Goal: Task Accomplishment & Management: Manage account settings

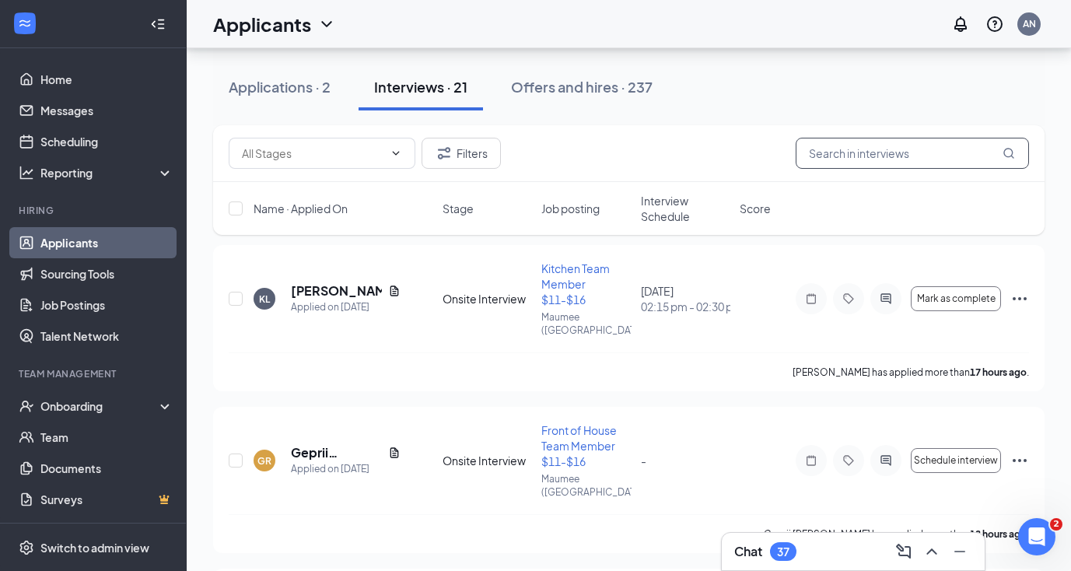
click at [840, 157] on input "text" at bounding box center [912, 153] width 233 height 31
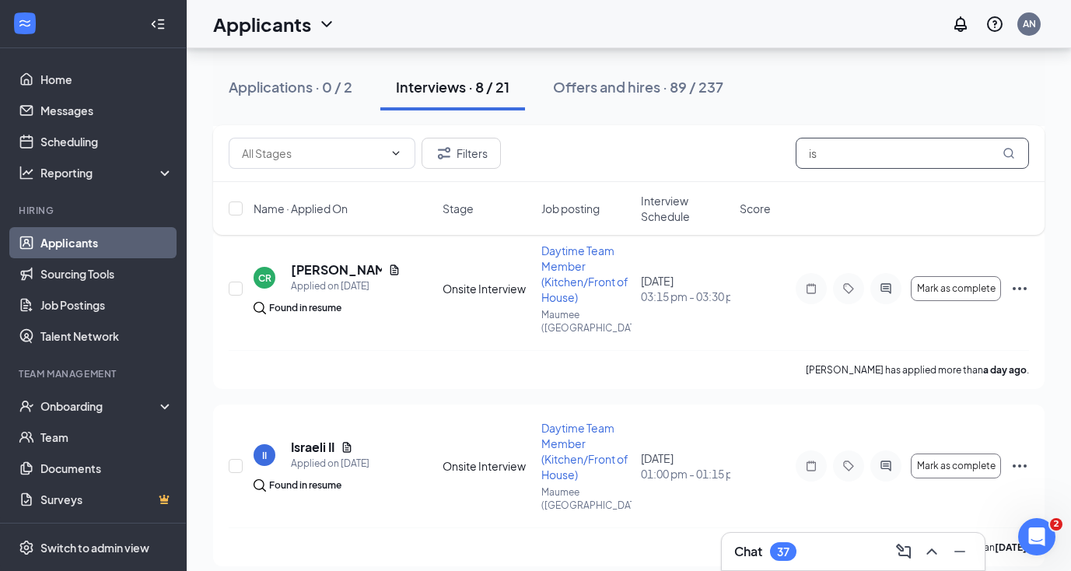
scroll to position [314, 0]
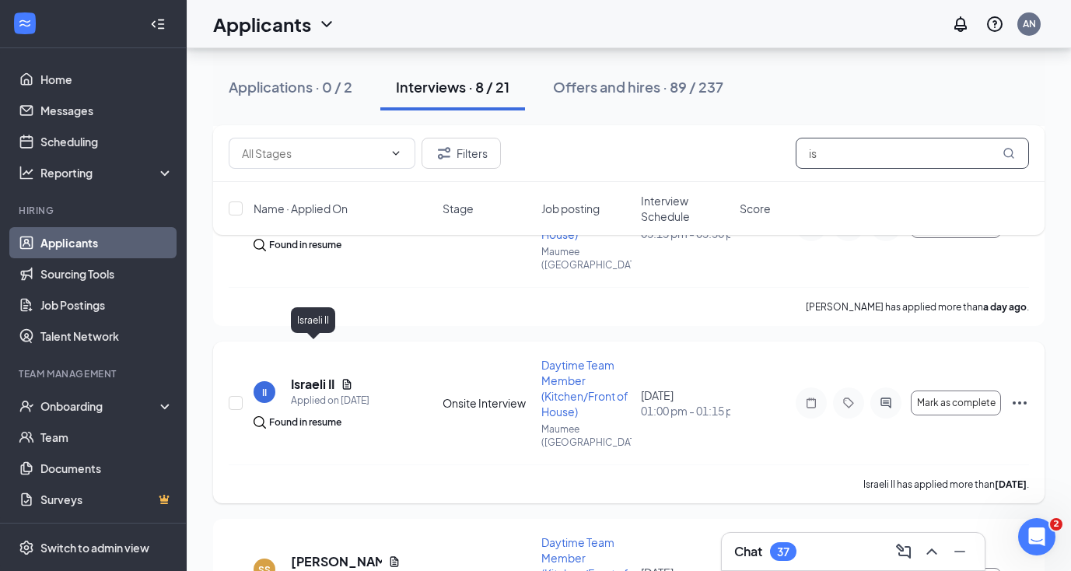
type input "is"
click at [318, 376] on h5 "Israeli II" at bounding box center [313, 384] width 44 height 17
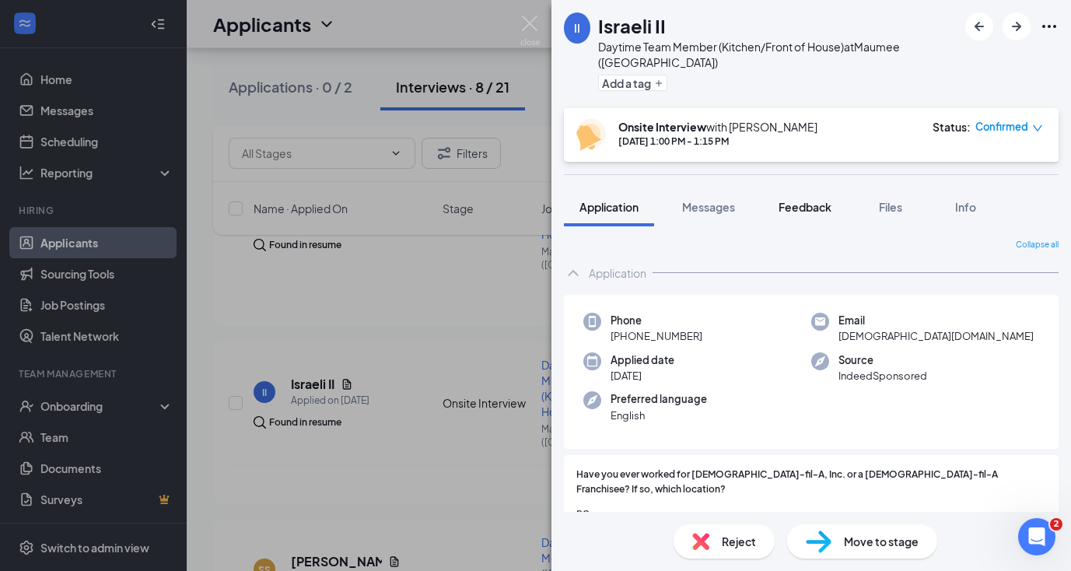
click at [813, 200] on button "Feedback" at bounding box center [805, 207] width 84 height 39
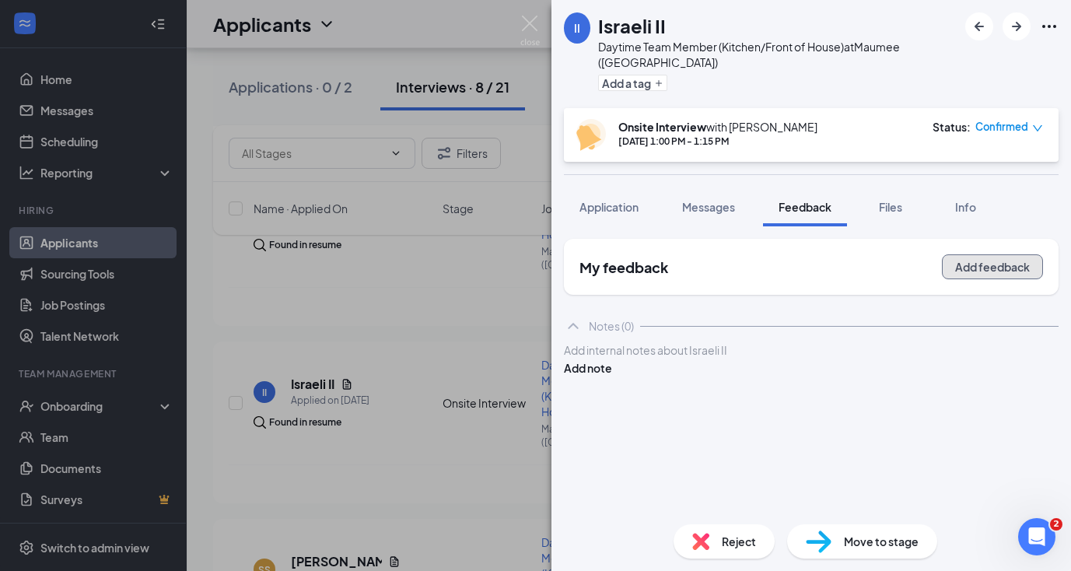
click at [973, 254] on button "Add feedback" at bounding box center [992, 266] width 101 height 25
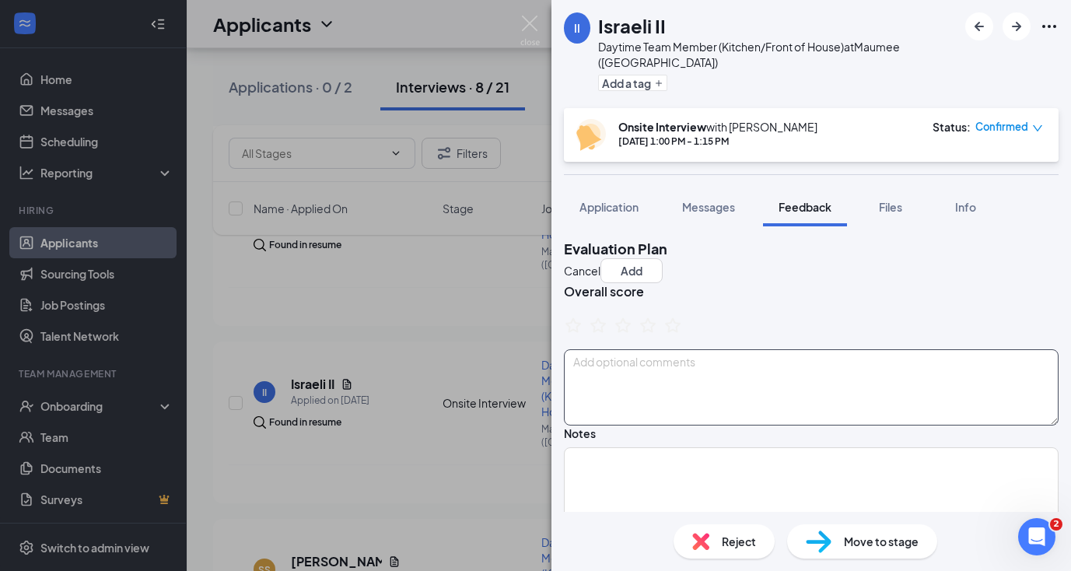
click at [691, 373] on textarea at bounding box center [811, 387] width 495 height 76
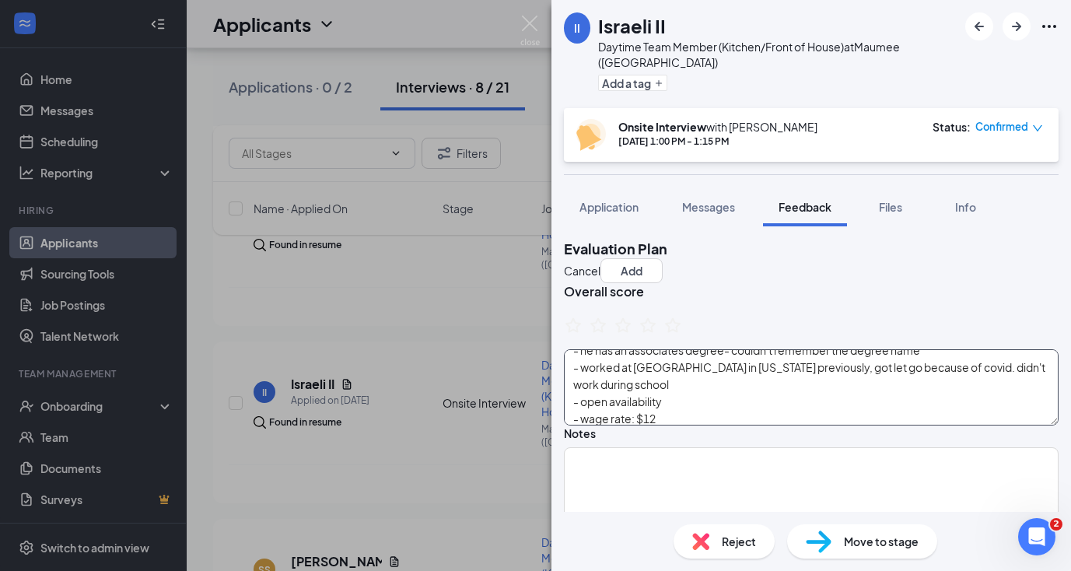
scroll to position [80, 0]
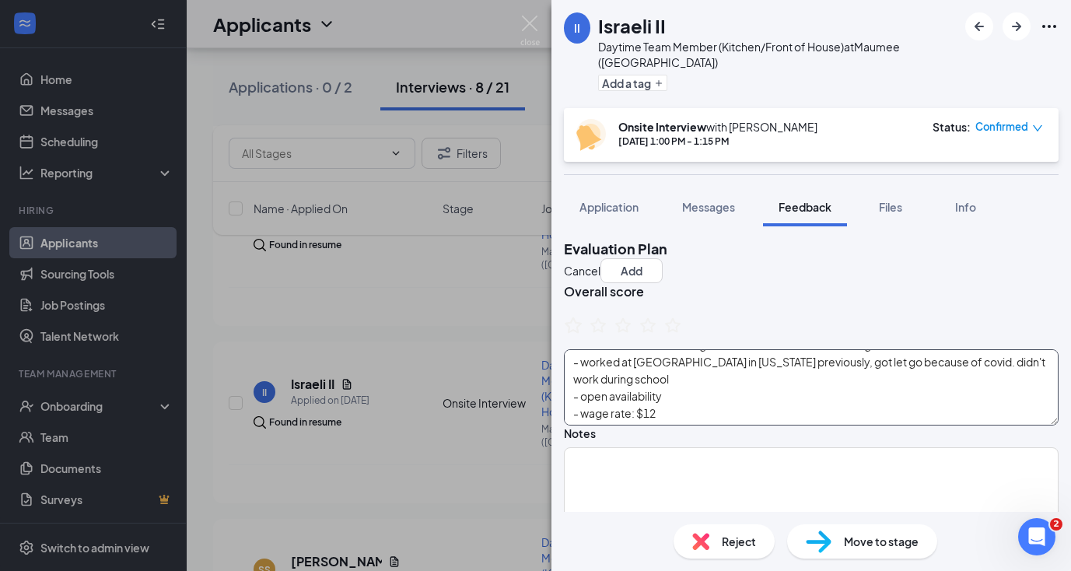
type textarea "- wearing an airpod - graduated college recently - can barely hear him, talking…"
click at [584, 328] on icon "StarBorder" at bounding box center [573, 325] width 20 height 20
click at [663, 258] on button "Add" at bounding box center [632, 270] width 62 height 25
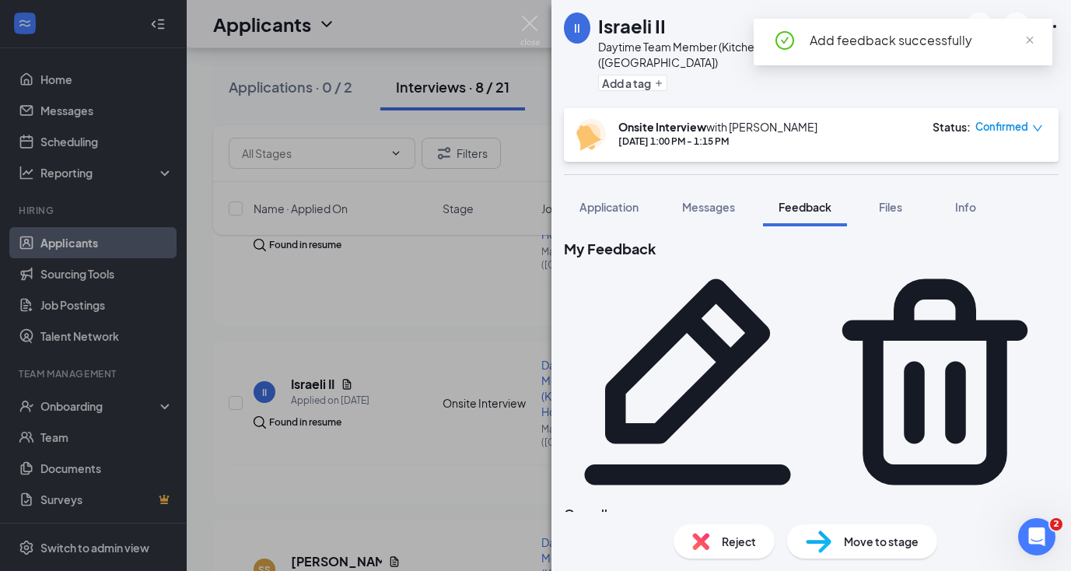
click at [423, 293] on div "II Israeli II Daytime Team Member (Kitchen/Front of House) at [GEOGRAPHIC_DATA]…" at bounding box center [535, 285] width 1071 height 571
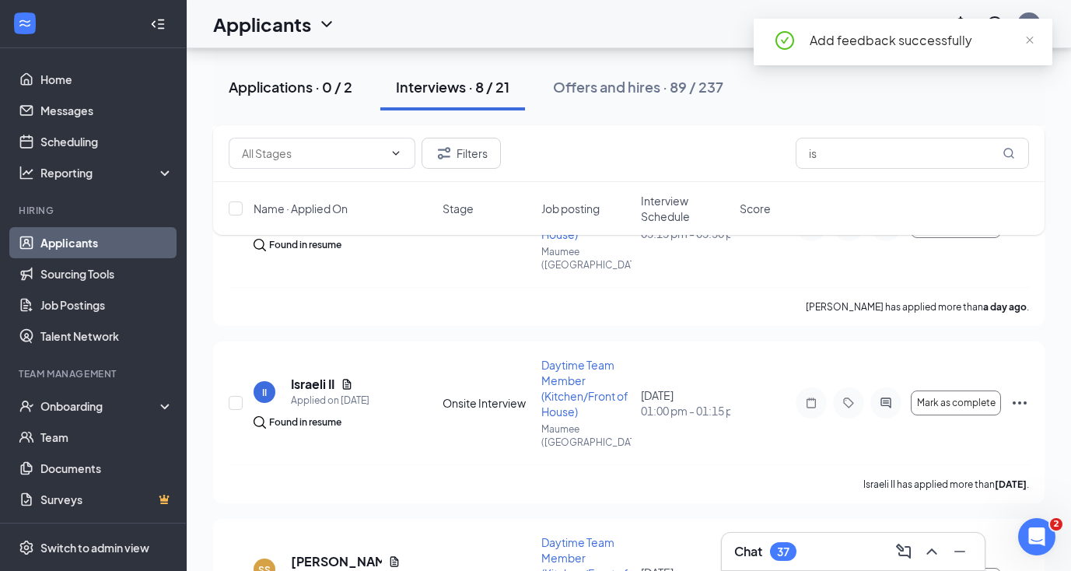
click at [310, 89] on div "Applications · 0 / 2" at bounding box center [291, 86] width 124 height 19
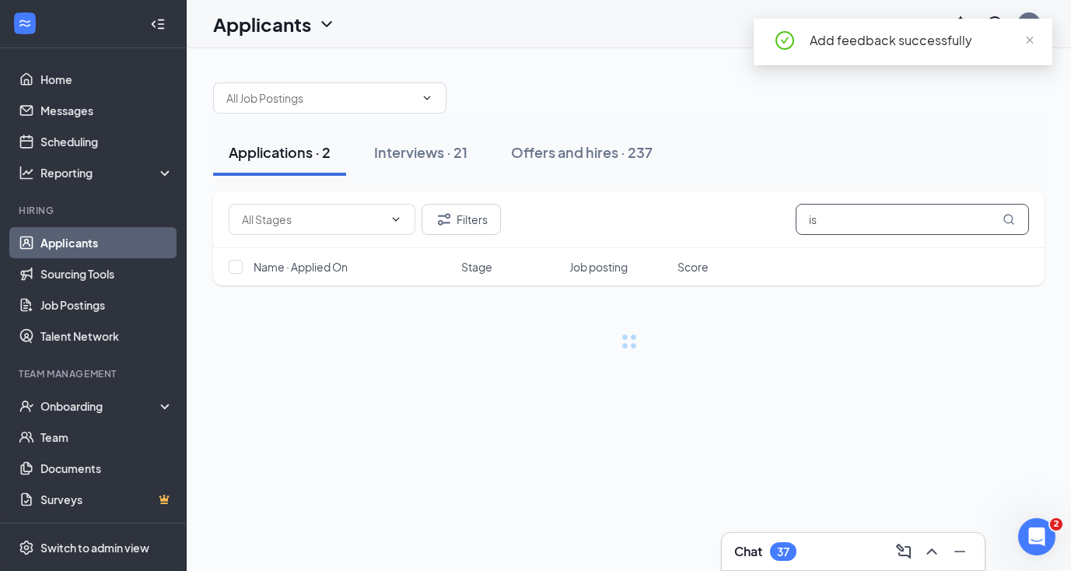
click at [850, 220] on input "is" at bounding box center [912, 219] width 233 height 31
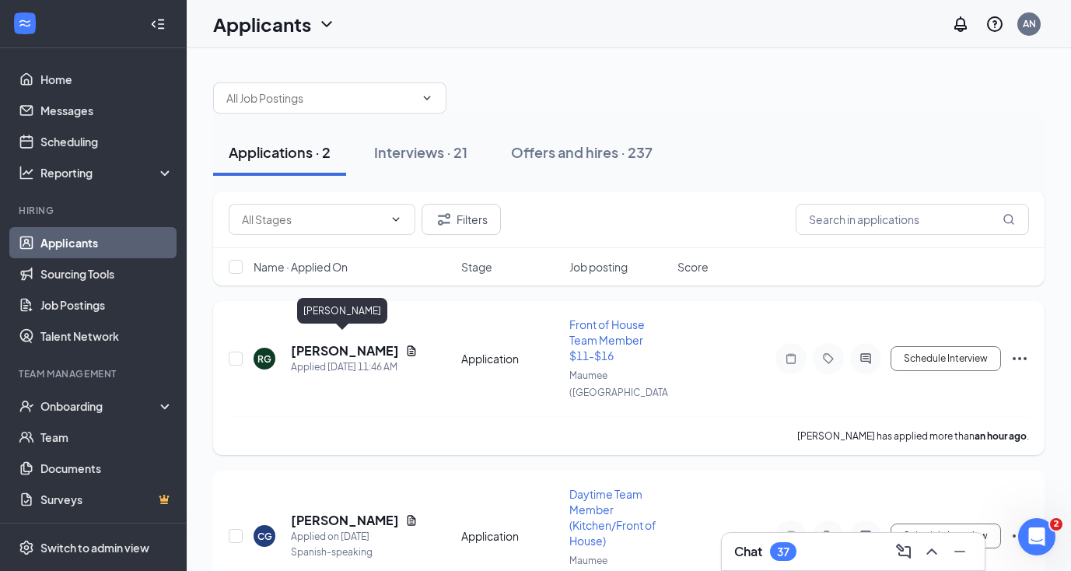
click at [331, 345] on h5 "[PERSON_NAME]" at bounding box center [345, 350] width 108 height 17
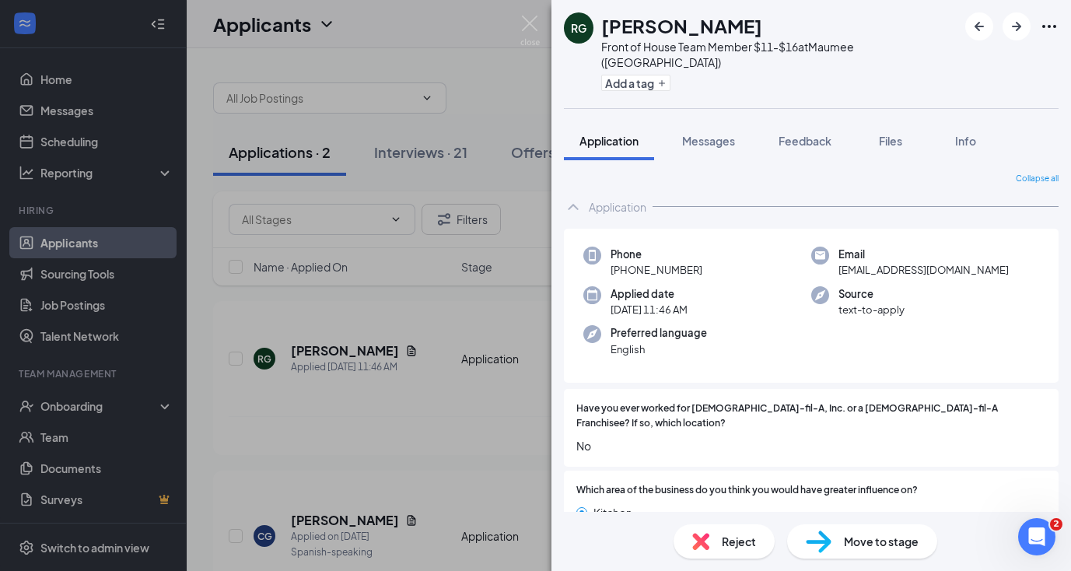
click at [880, 552] on div "Move to stage" at bounding box center [862, 541] width 150 height 34
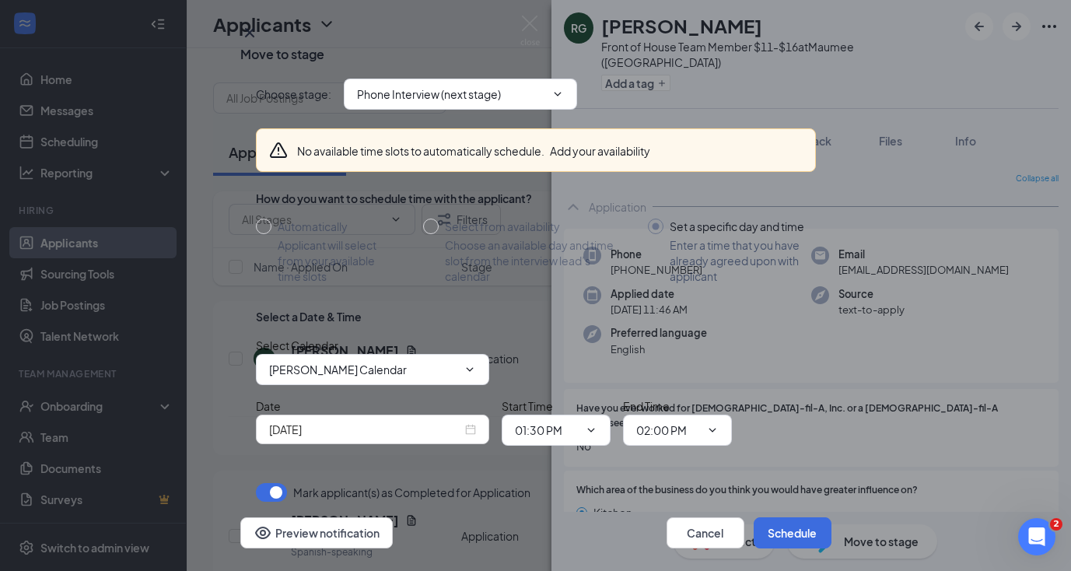
scroll to position [18, 0]
click at [454, 100] on input "Phone Interview (next stage)" at bounding box center [451, 94] width 188 height 17
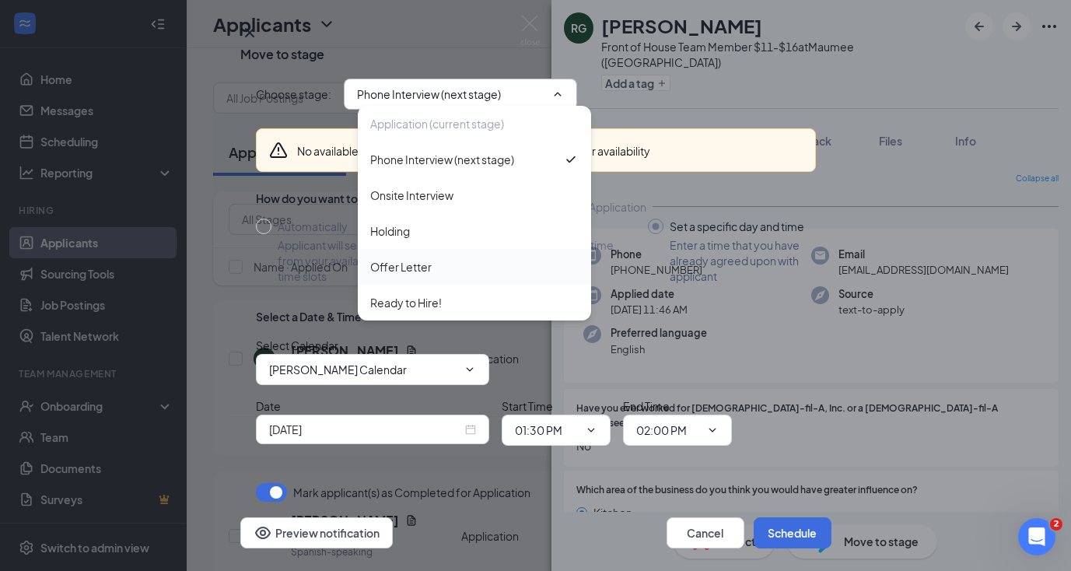
click at [424, 274] on div "Offer Letter" at bounding box center [400, 266] width 61 height 17
type input "Offer Letter"
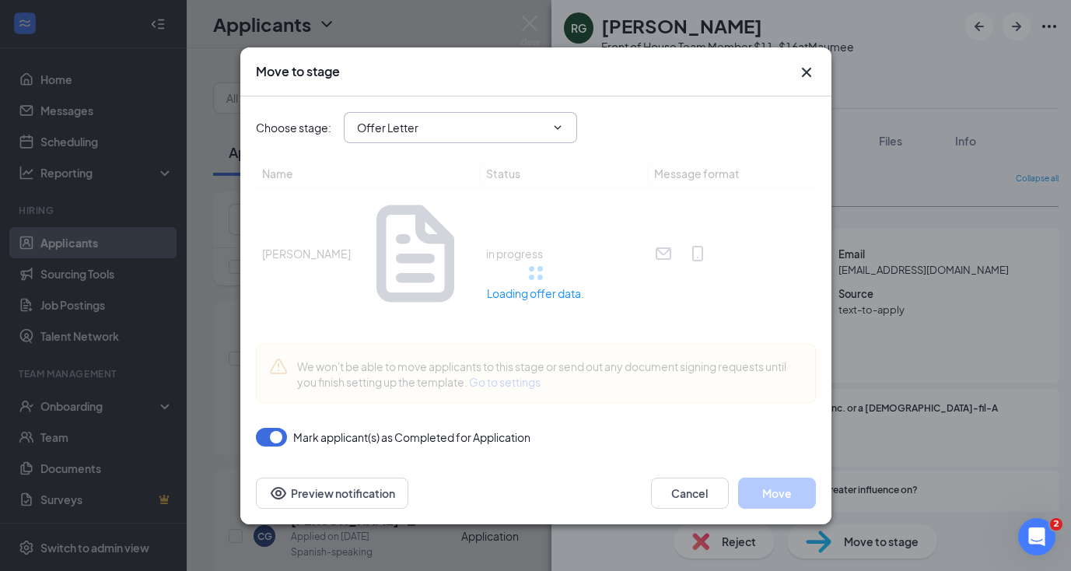
scroll to position [0, 0]
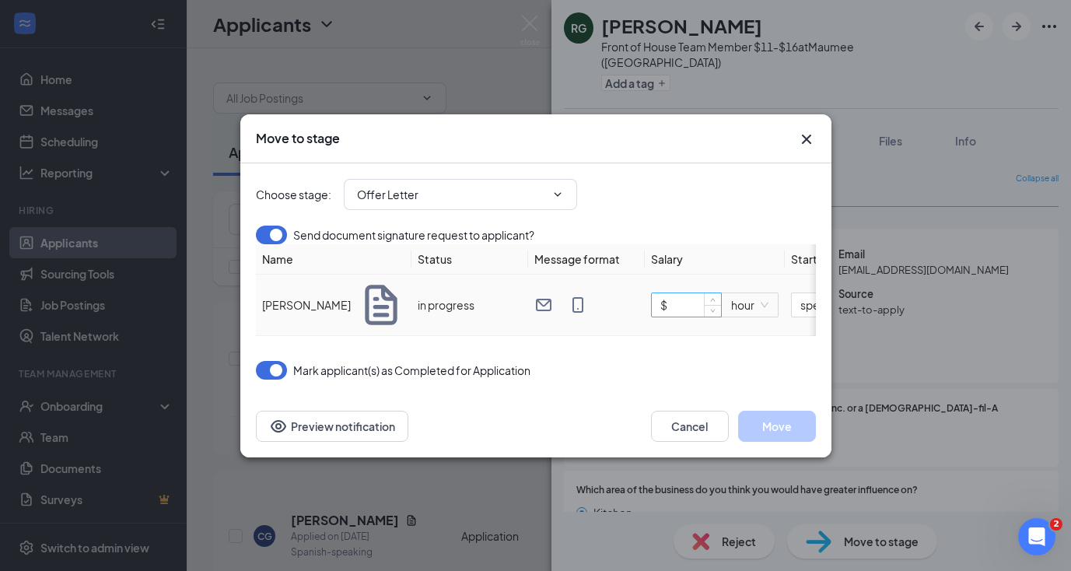
click at [702, 317] on input "$" at bounding box center [686, 304] width 69 height 23
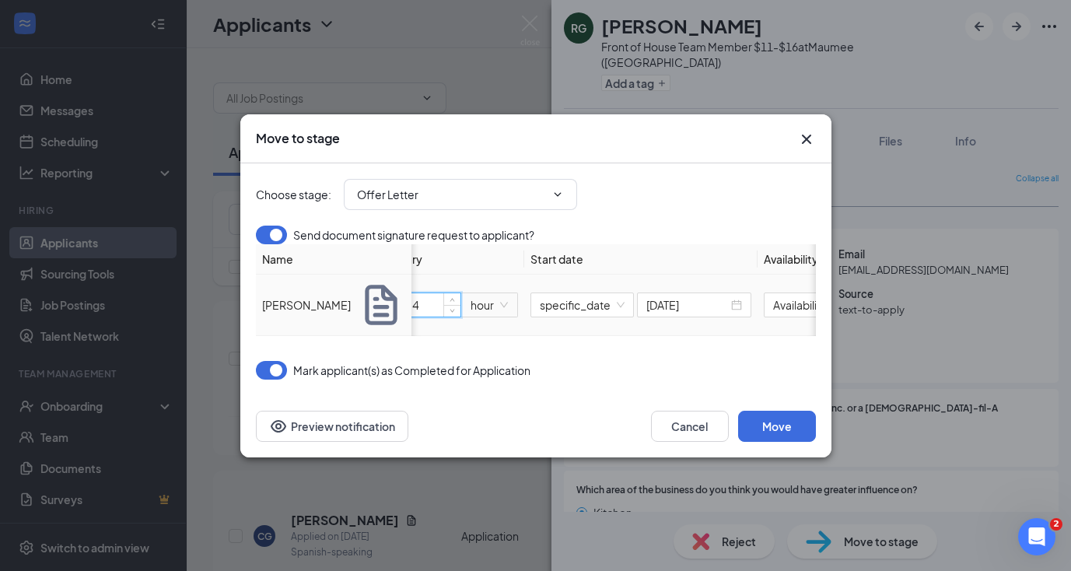
scroll to position [0, 327]
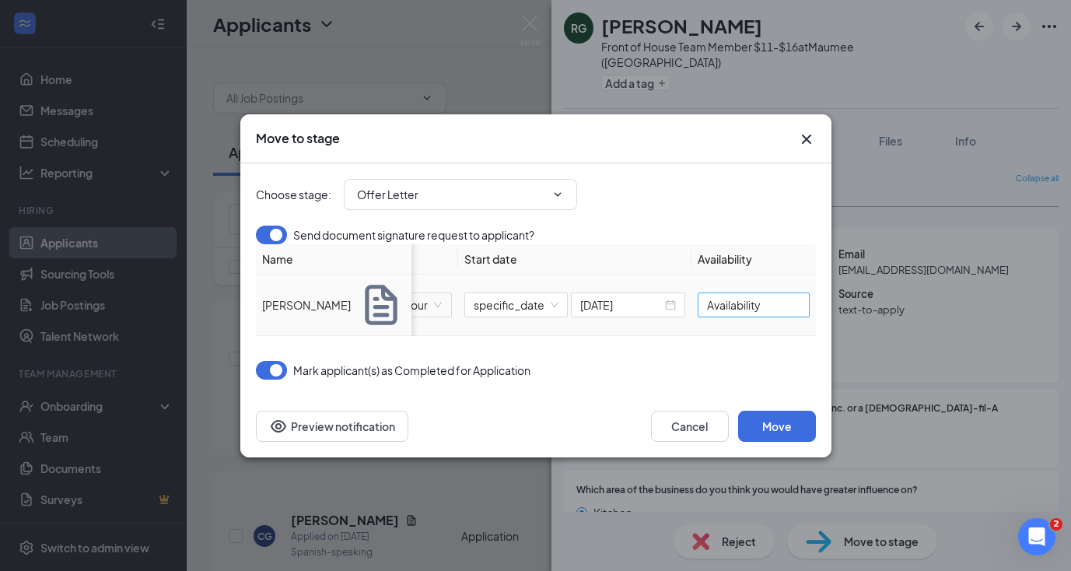
type input "$ 14"
click at [791, 317] on input "Availability" at bounding box center [754, 305] width 112 height 25
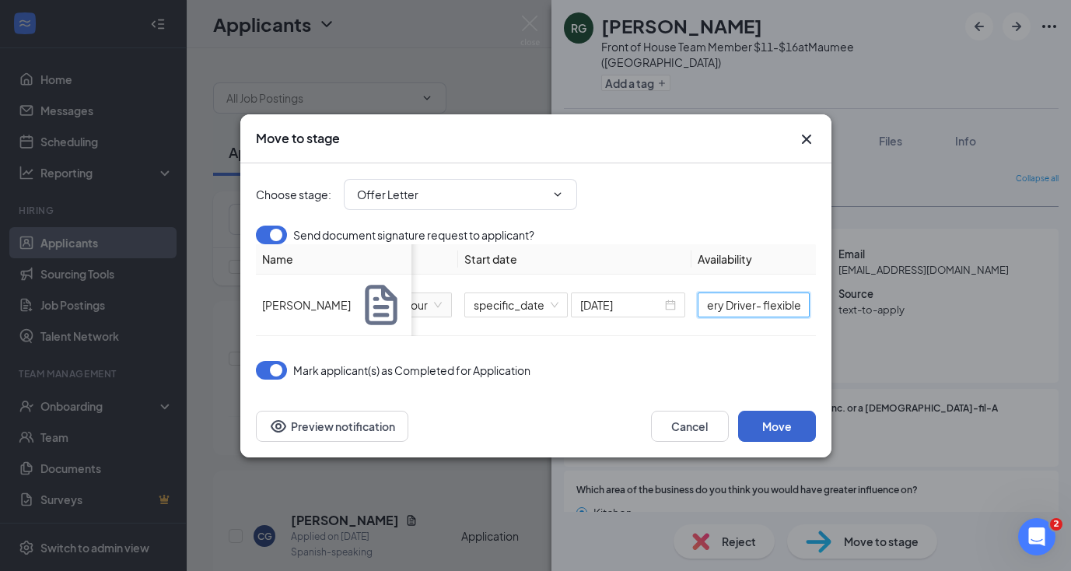
type input "Delivery Driver- flexible"
click at [785, 442] on button "Move" at bounding box center [777, 426] width 78 height 31
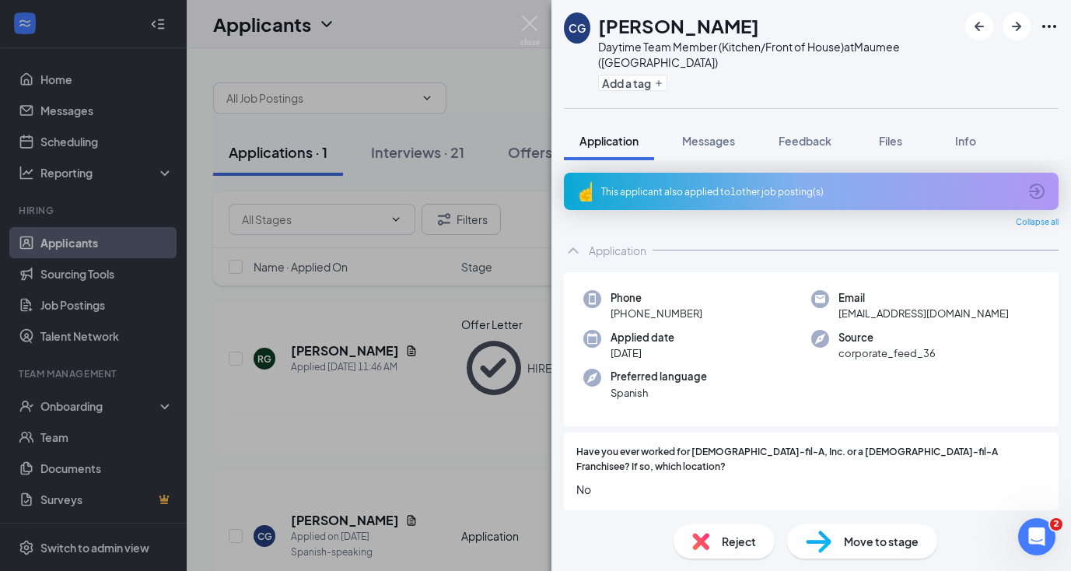
click at [62, 411] on div "CG [PERSON_NAME] Daytime Team Member (Kitchen/Front of House) at [GEOGRAPHIC_DA…" at bounding box center [535, 285] width 1071 height 571
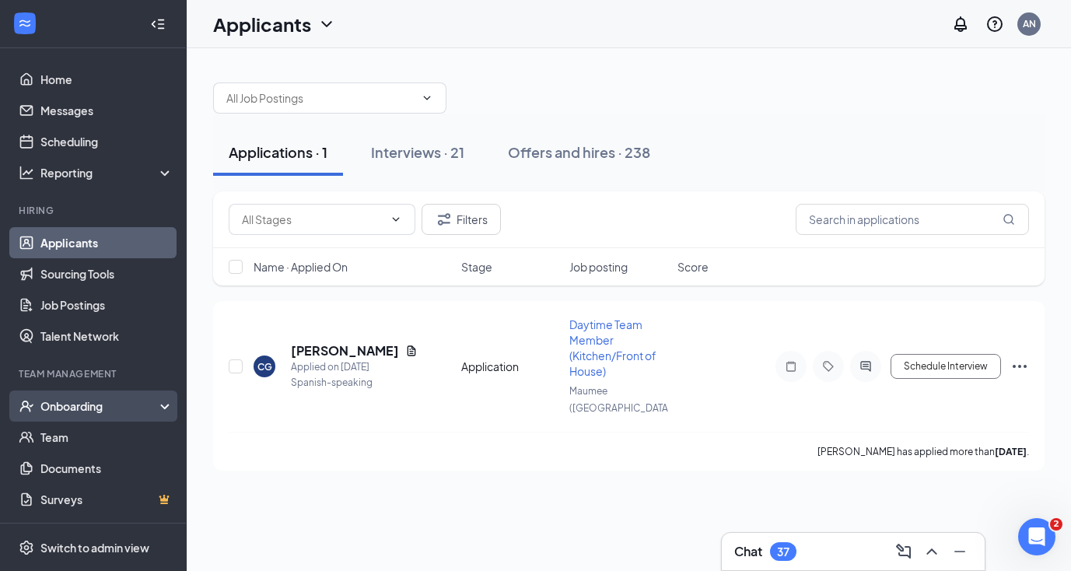
click at [75, 403] on div "Onboarding" at bounding box center [100, 406] width 120 height 16
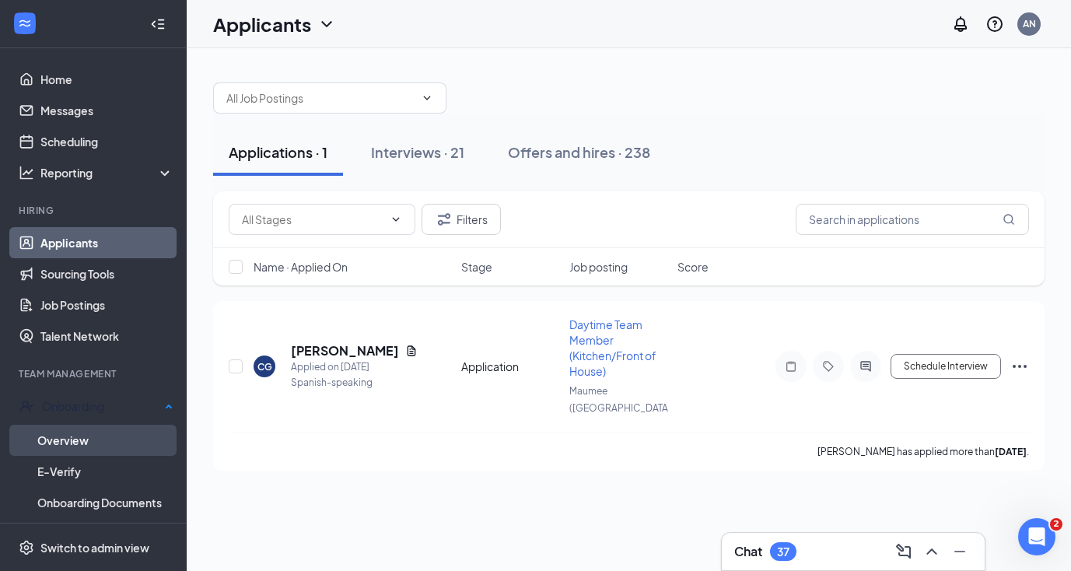
click at [74, 434] on link "Overview" at bounding box center [105, 440] width 136 height 31
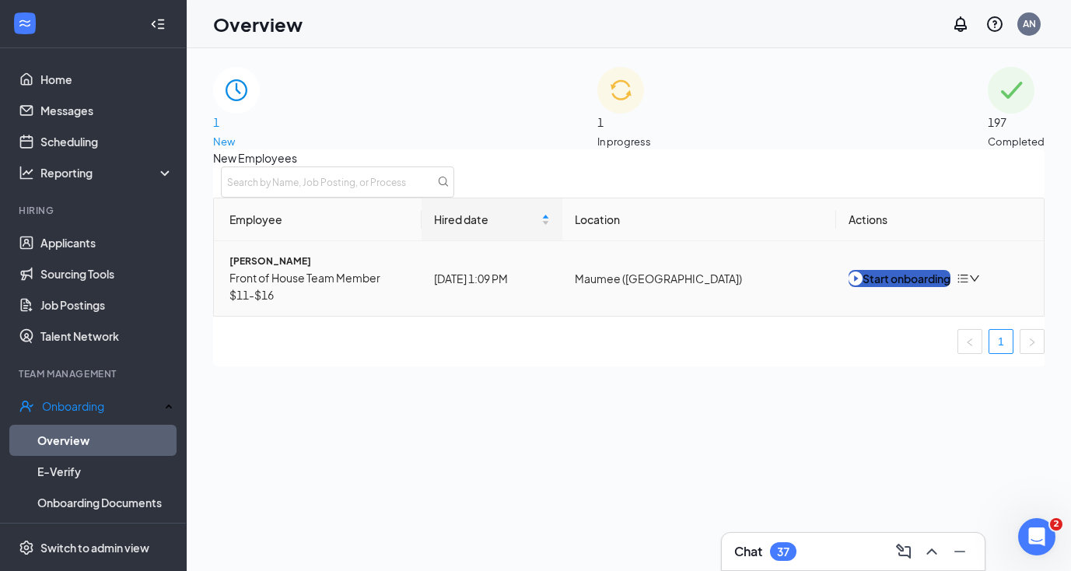
click at [910, 287] on div "Start onboarding" at bounding box center [900, 278] width 102 height 17
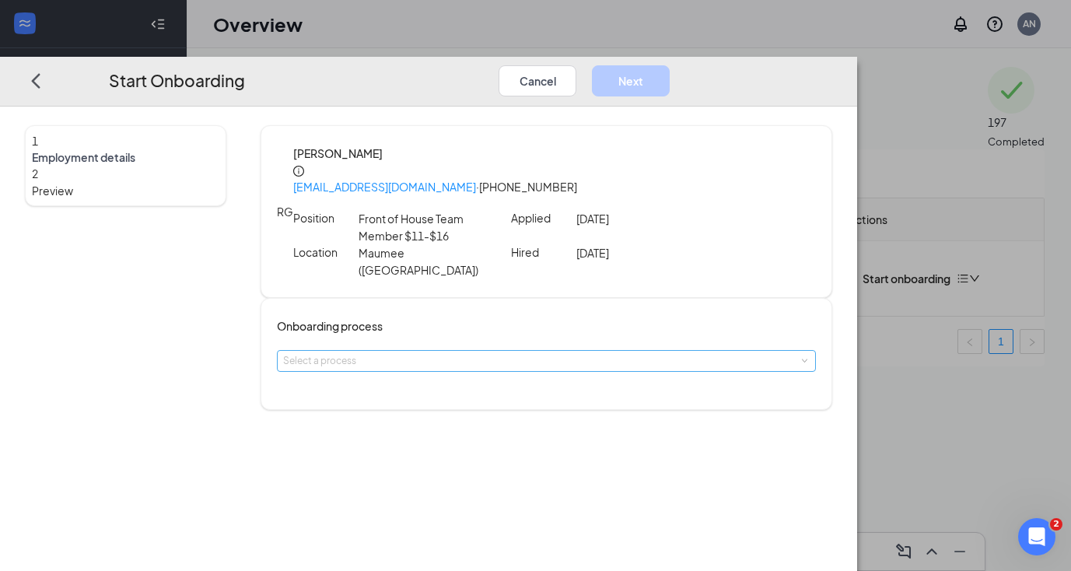
click at [416, 353] on div "Select a process" at bounding box center [543, 361] width 520 height 16
click at [413, 361] on span "Team Member" at bounding box center [400, 363] width 74 height 14
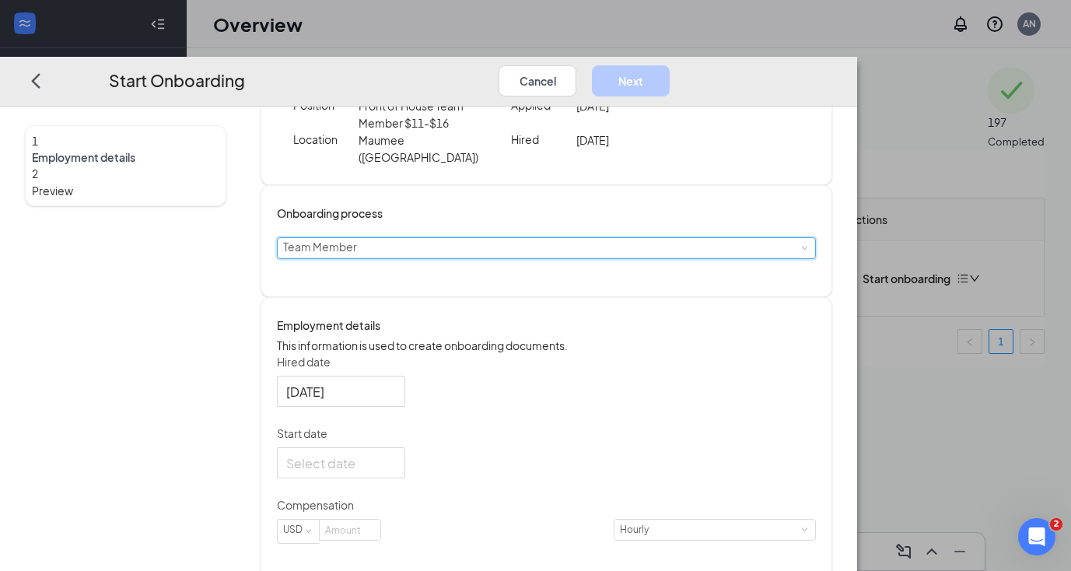
scroll to position [134, 0]
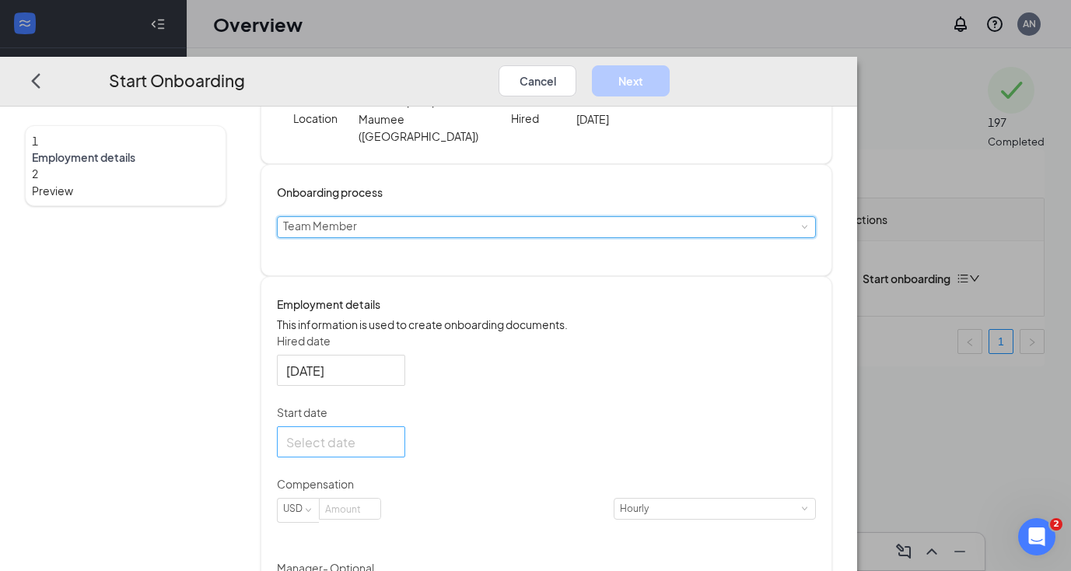
click at [396, 433] on div at bounding box center [341, 442] width 110 height 19
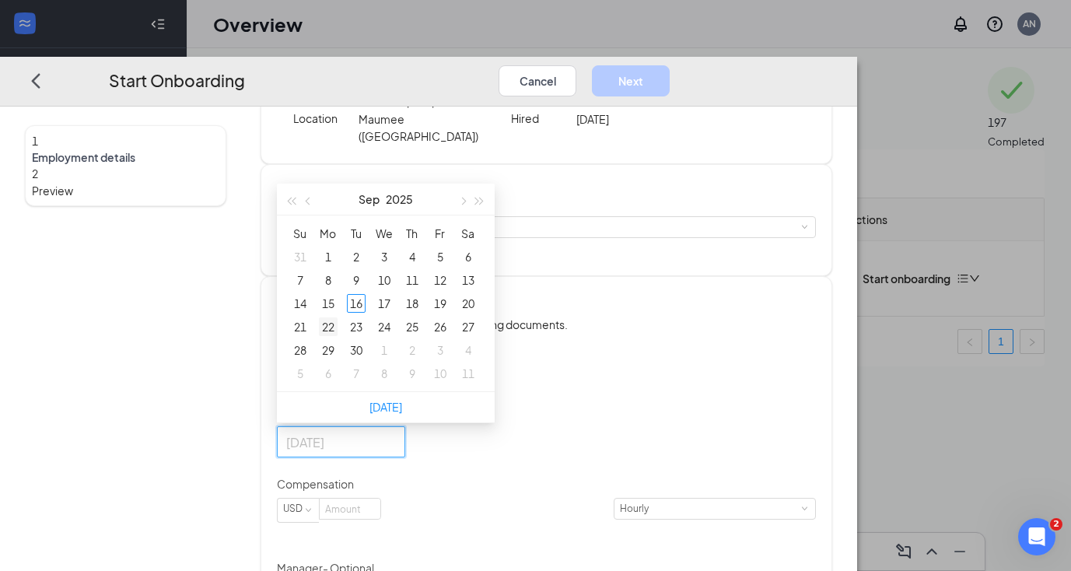
type input "[DATE]"
click at [338, 318] on div "22" at bounding box center [328, 327] width 19 height 19
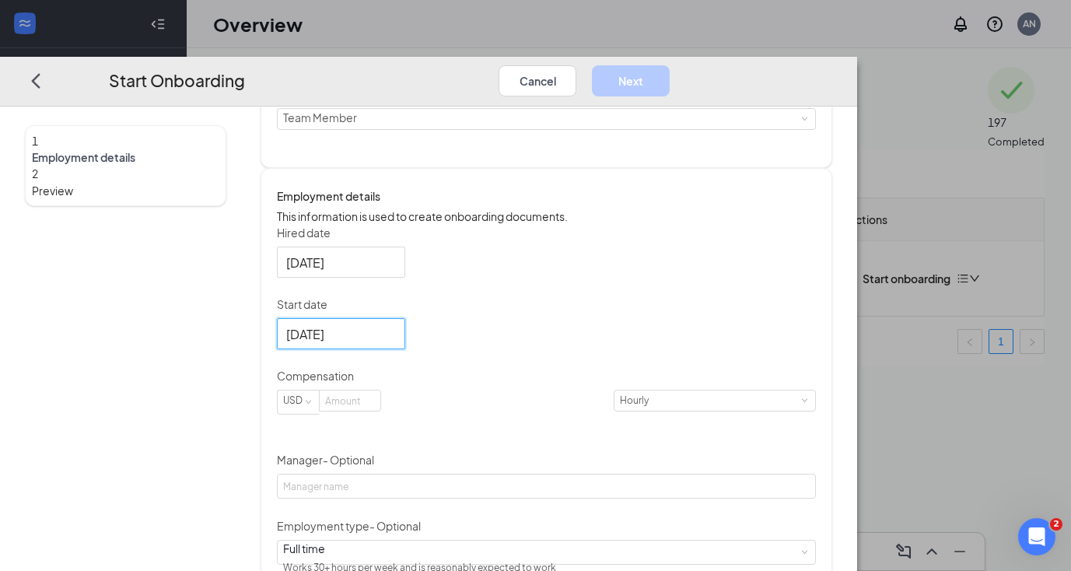
scroll to position [256, 0]
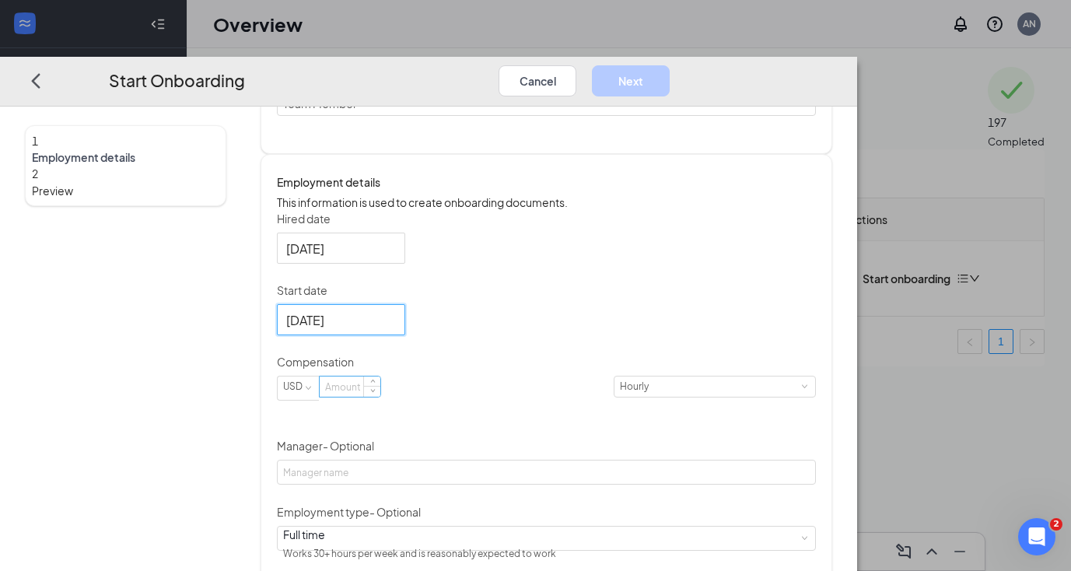
click at [380, 391] on input at bounding box center [350, 387] width 61 height 20
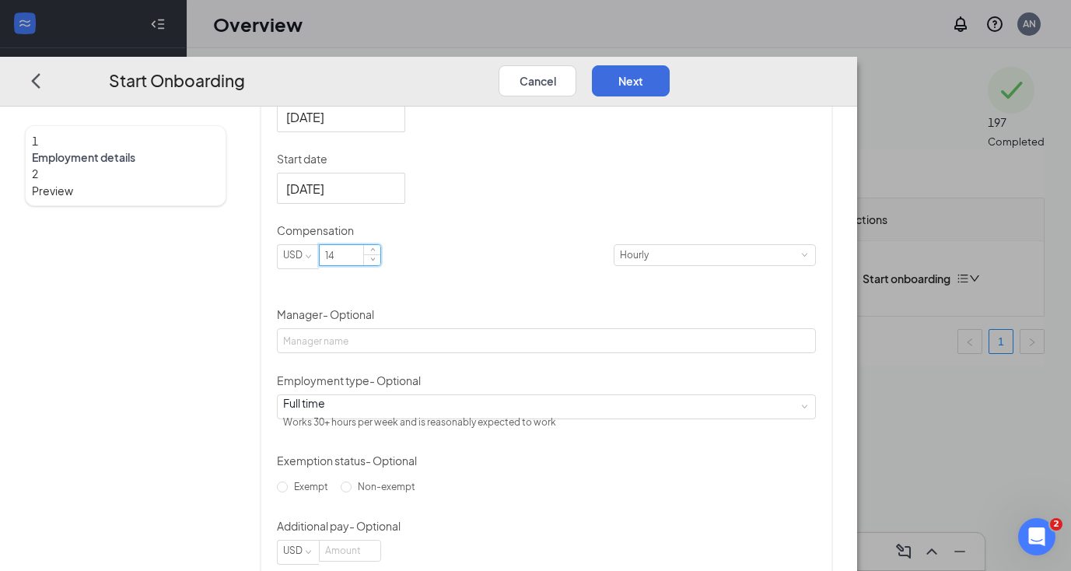
scroll to position [411, 0]
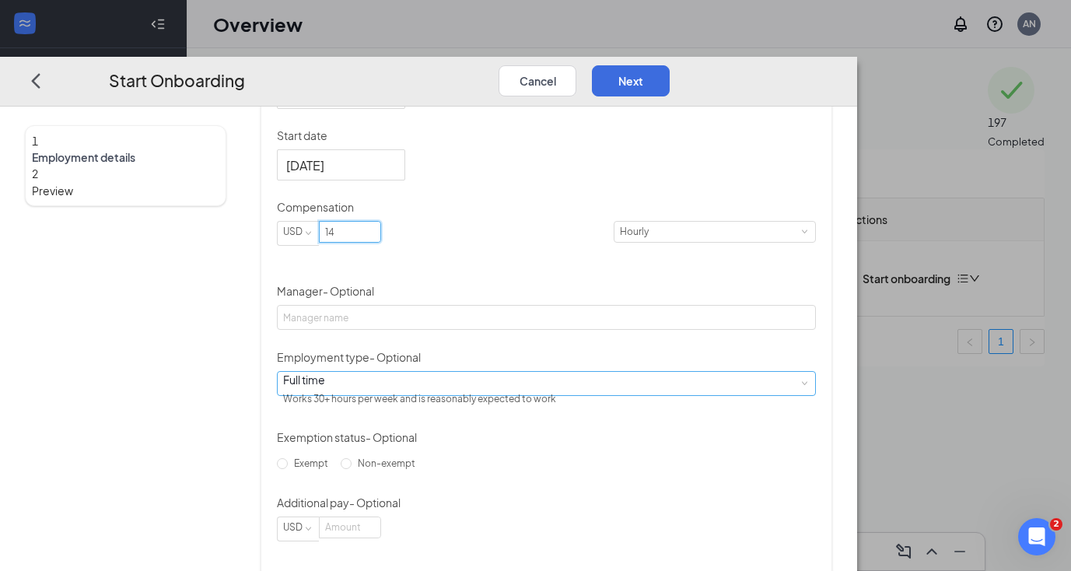
type input "14"
click at [432, 376] on div "Full time Works 30+ hours per week and is reasonably expected to work" at bounding box center [546, 383] width 527 height 23
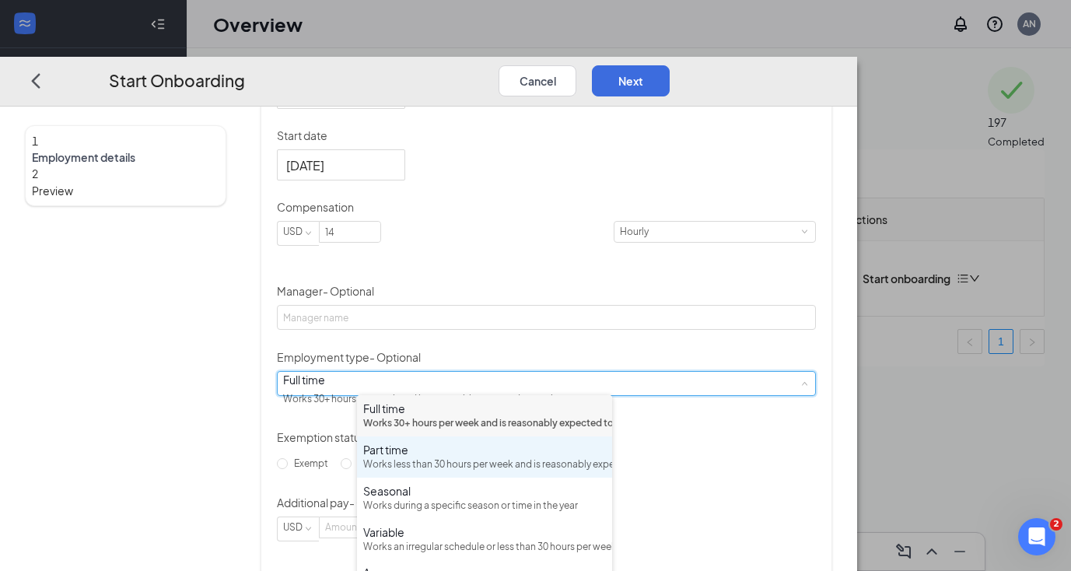
click at [408, 472] on div "Works less than 30 hours per week and is reasonably expected to work" at bounding box center [484, 465] width 243 height 15
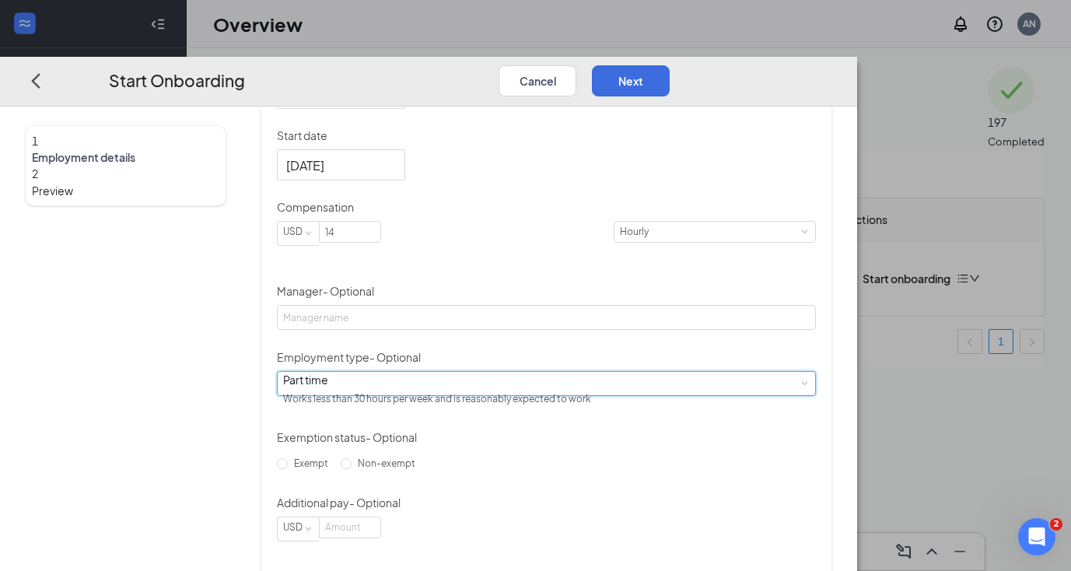
scroll to position [430, 0]
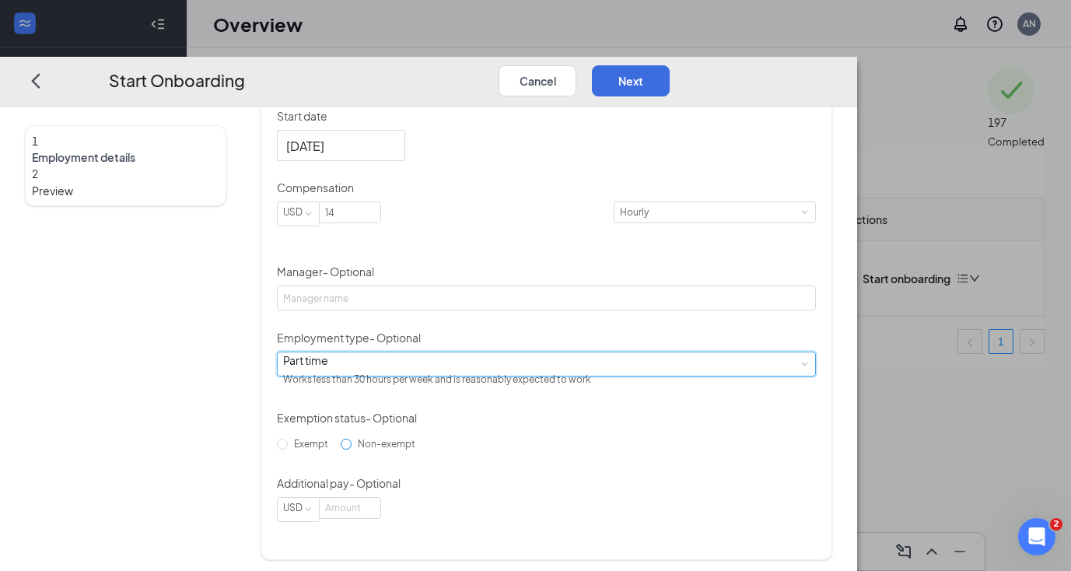
click at [352, 450] on input "Non-exempt" at bounding box center [346, 444] width 11 height 11
radio input "true"
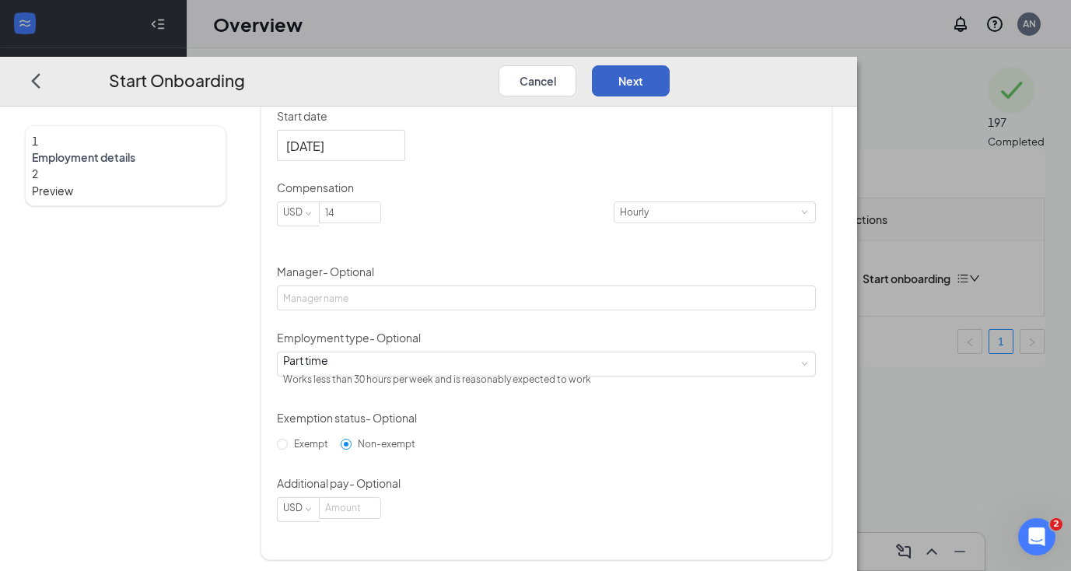
click at [670, 65] on button "Next" at bounding box center [631, 80] width 78 height 31
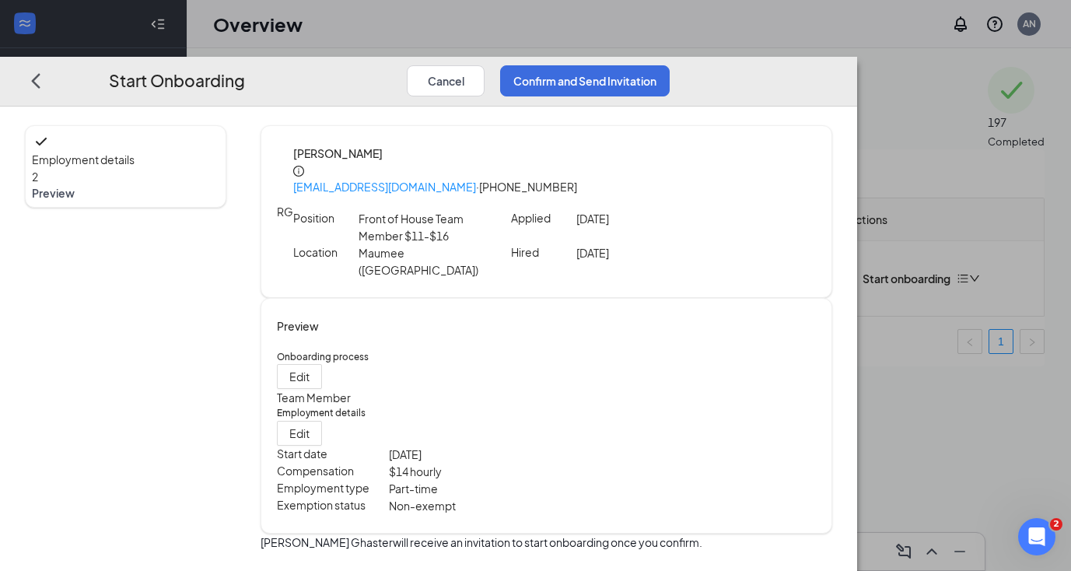
scroll to position [0, 0]
click at [670, 65] on button "Confirm and Send Invitation" at bounding box center [585, 80] width 170 height 31
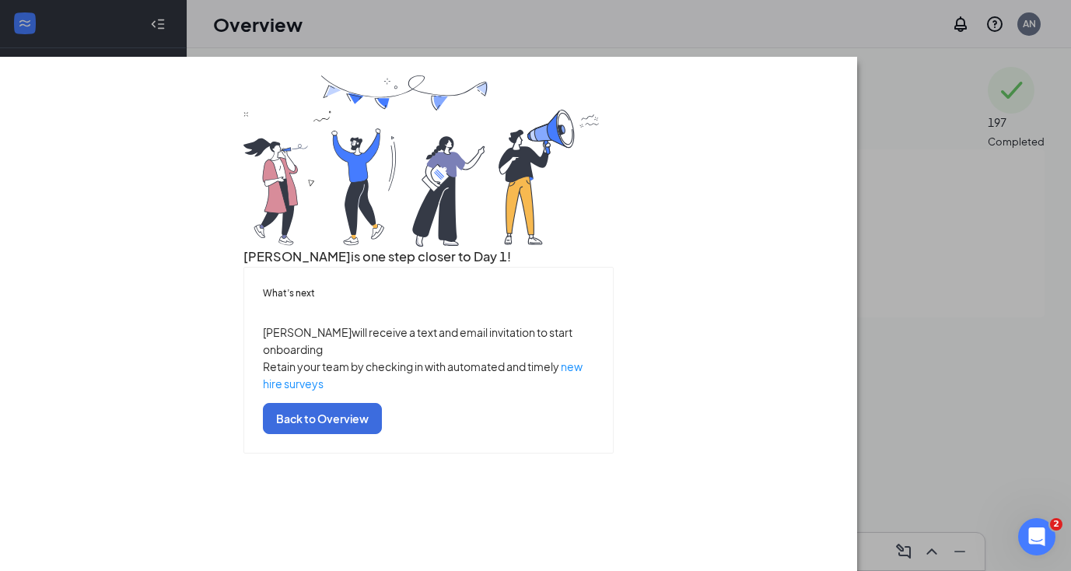
click at [594, 9] on div "[PERSON_NAME] is one step closer to Day 1! What’s next [PERSON_NAME] will recei…" at bounding box center [535, 285] width 1071 height 571
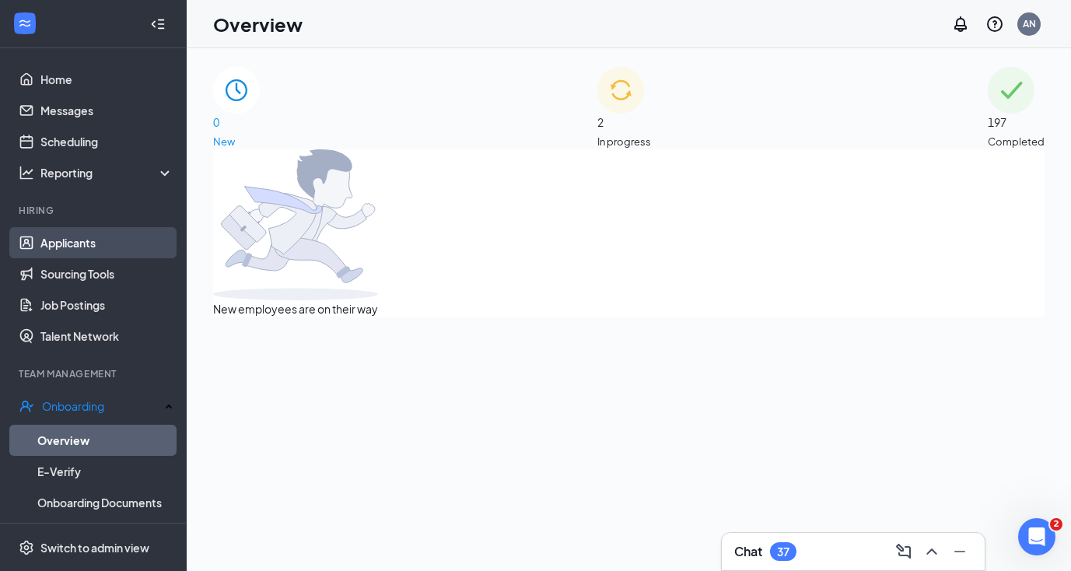
click at [103, 244] on link "Applicants" at bounding box center [106, 242] width 133 height 31
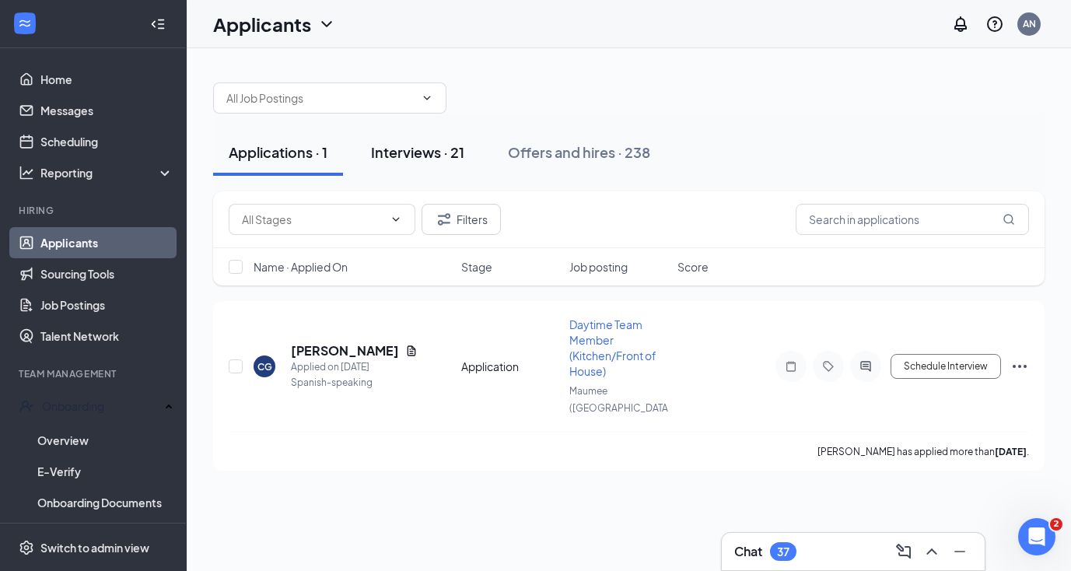
click at [398, 162] on button "Interviews · 21" at bounding box center [418, 152] width 124 height 47
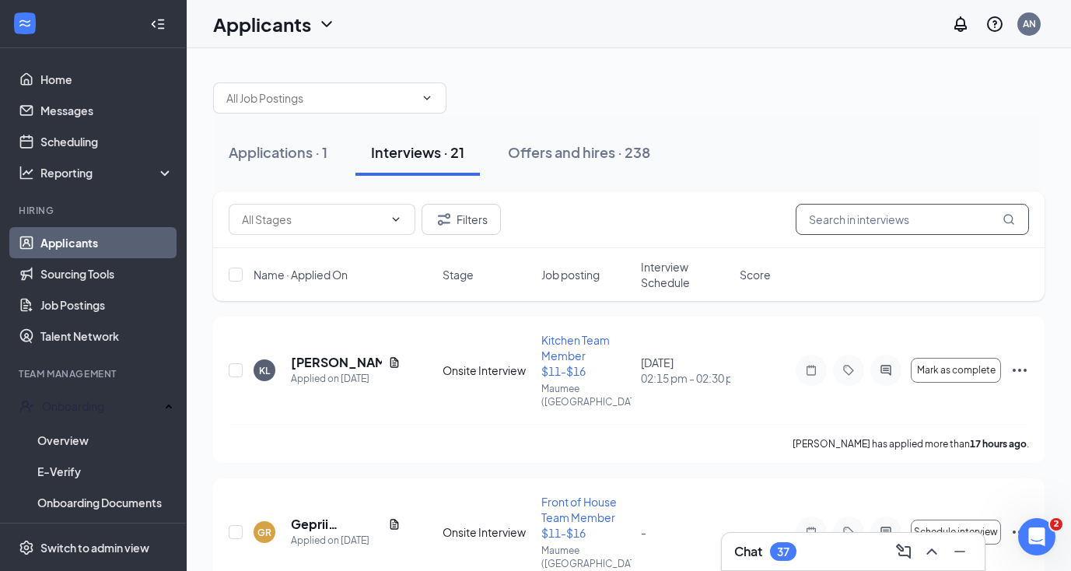
click at [848, 225] on input "text" at bounding box center [912, 219] width 233 height 31
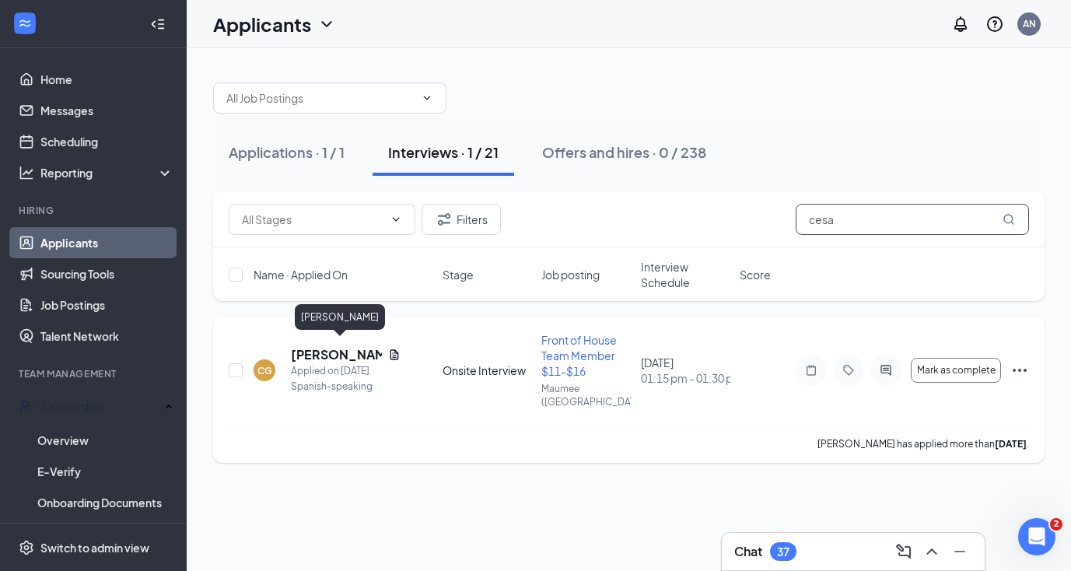
type input "cesa"
click at [342, 351] on h5 "[PERSON_NAME]" at bounding box center [336, 354] width 91 height 17
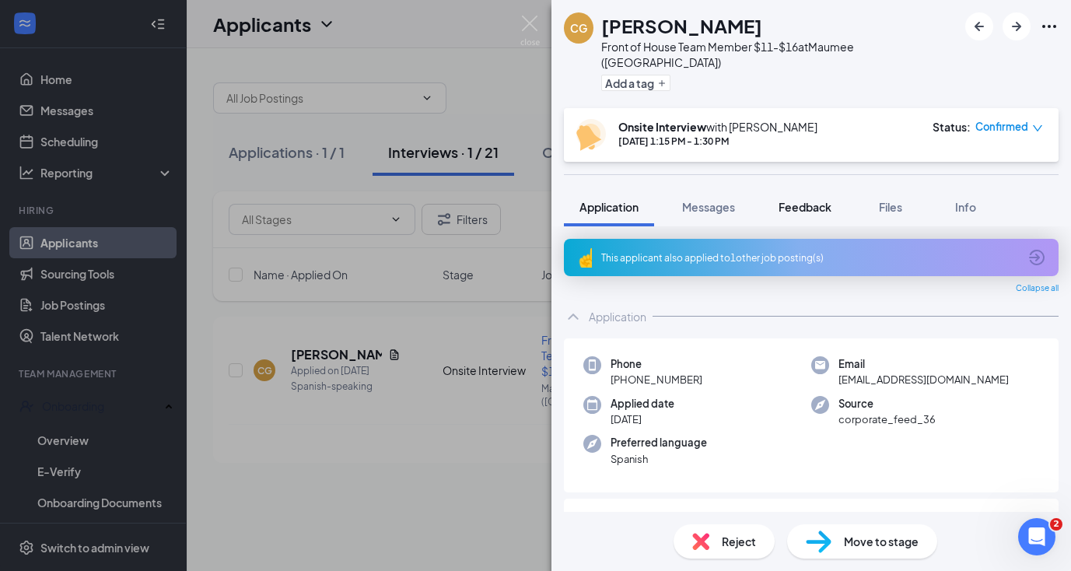
click at [810, 200] on span "Feedback" at bounding box center [805, 207] width 53 height 14
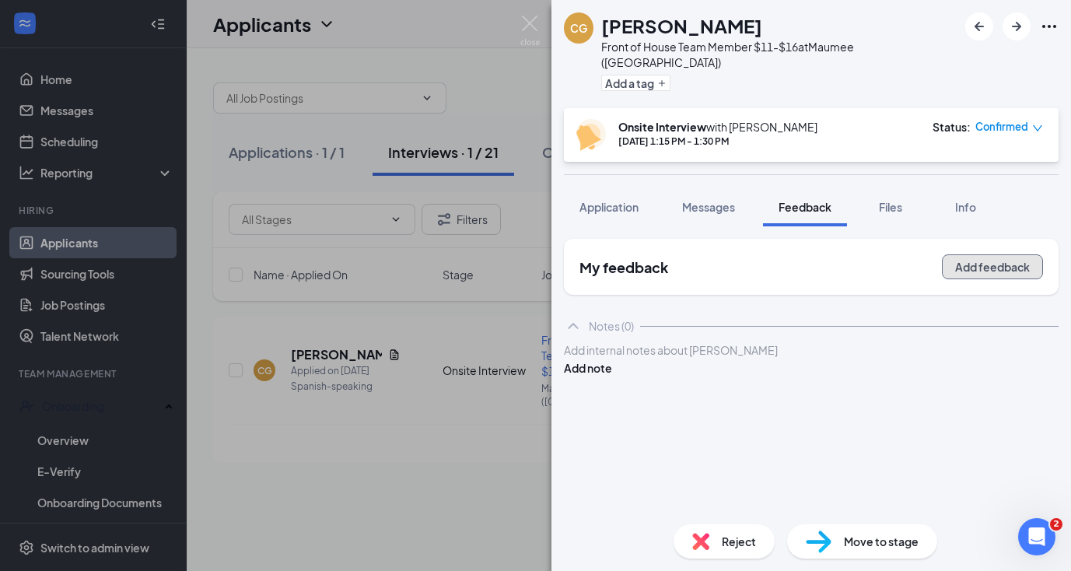
click at [1004, 261] on button "Add feedback" at bounding box center [992, 266] width 101 height 25
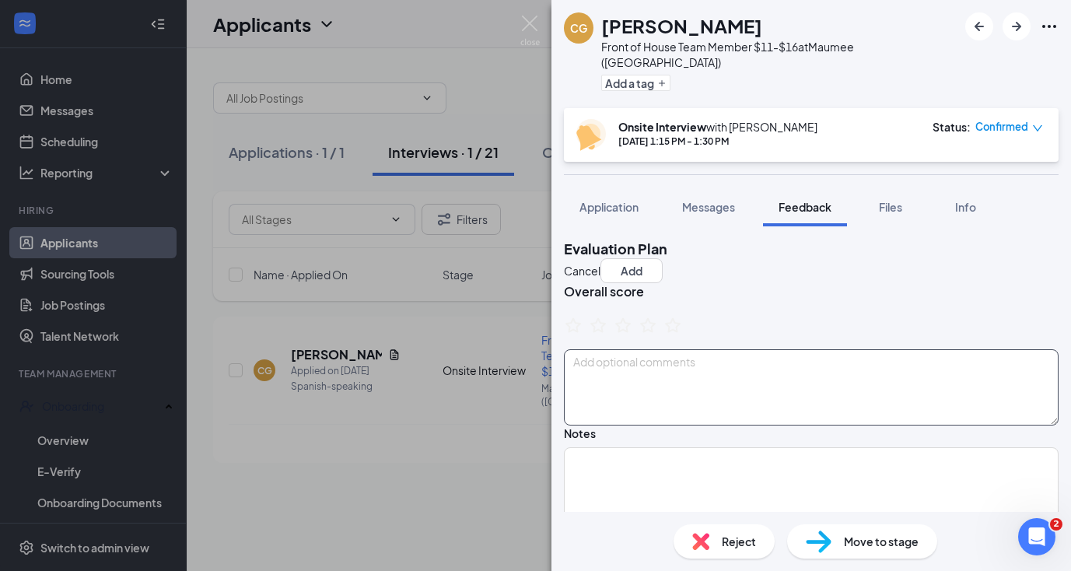
click at [787, 368] on textarea at bounding box center [811, 387] width 495 height 76
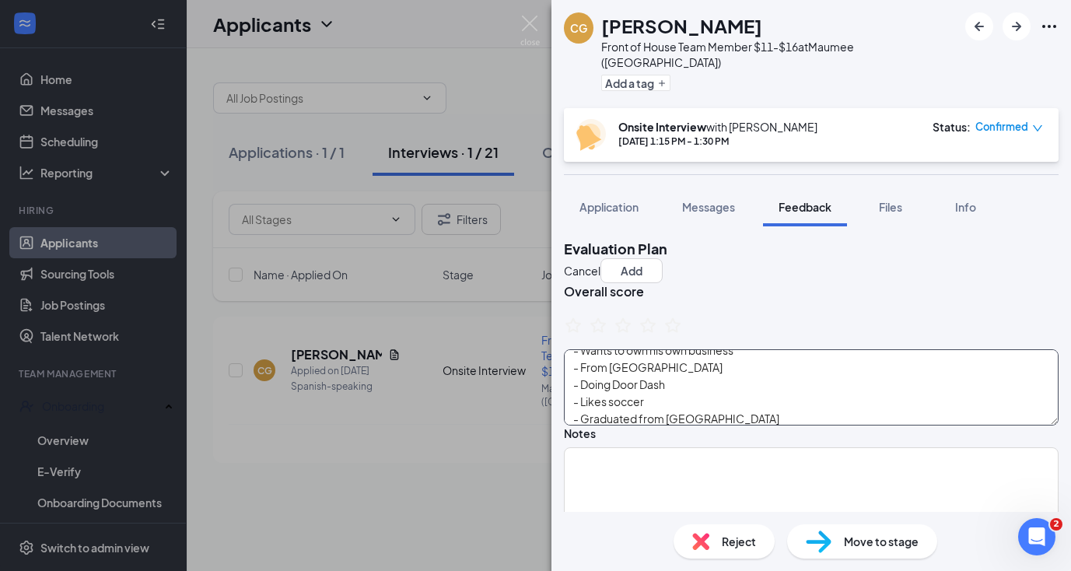
scroll to position [63, 0]
click at [604, 419] on textarea "- [PERSON_NAME] - Going to [PERSON_NAME] for business - Wants to own his own bu…" at bounding box center [811, 387] width 495 height 76
click at [740, 413] on textarea "- [PERSON_NAME] - Going to [PERSON_NAME] for business - Wants to own his own bu…" at bounding box center [811, 387] width 495 height 76
type textarea "- [PERSON_NAME] - Going to [PERSON_NAME] for business - Wants to own his own bu…"
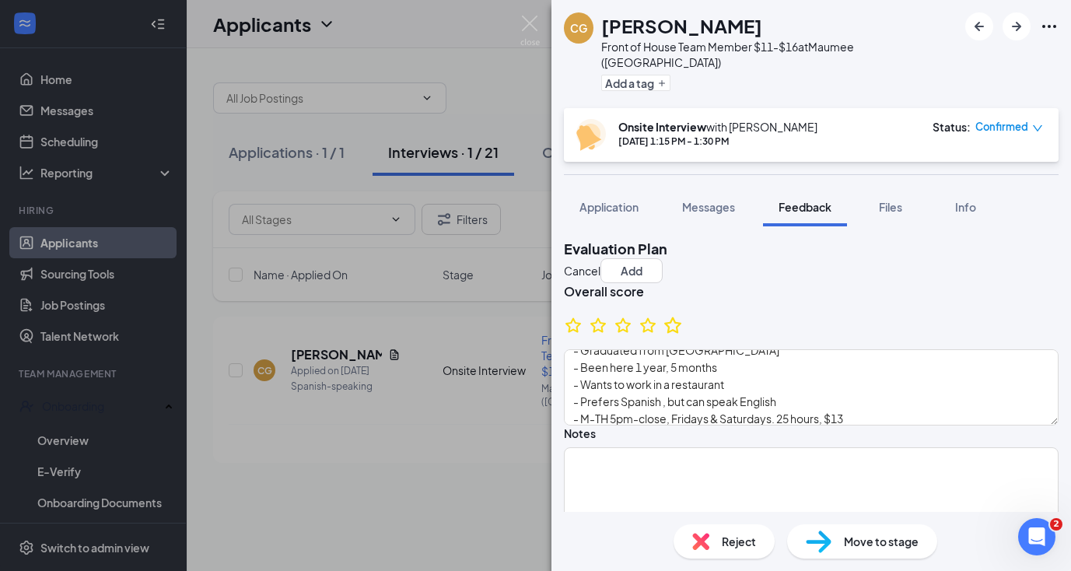
click at [683, 323] on icon "StarBorder" at bounding box center [673, 325] width 20 height 20
click at [663, 258] on button "Add" at bounding box center [632, 270] width 62 height 25
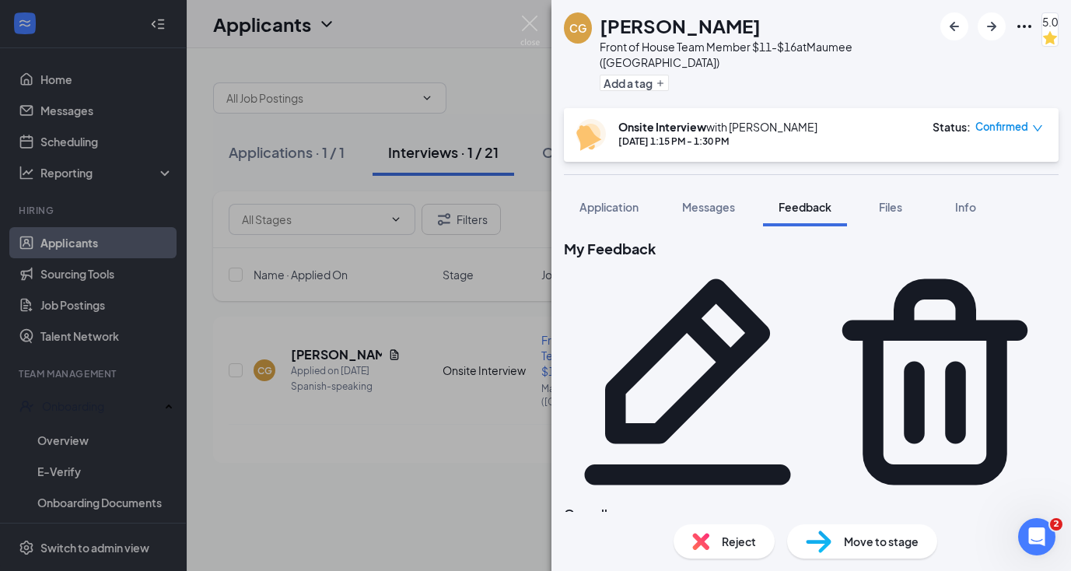
click at [812, 258] on icon "Pencil" at bounding box center [687, 381] width 247 height 247
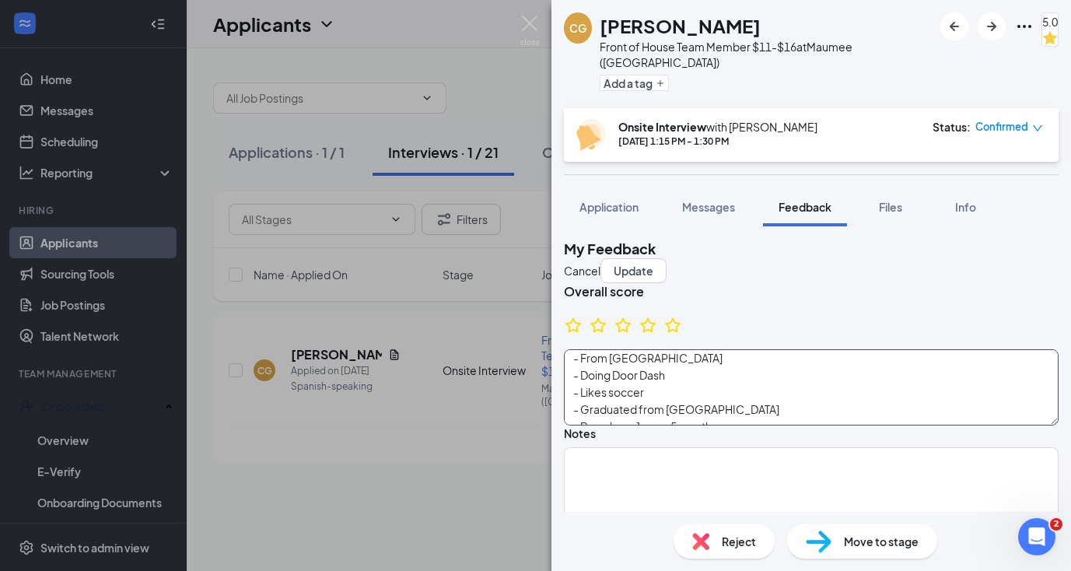
scroll to position [120, 0]
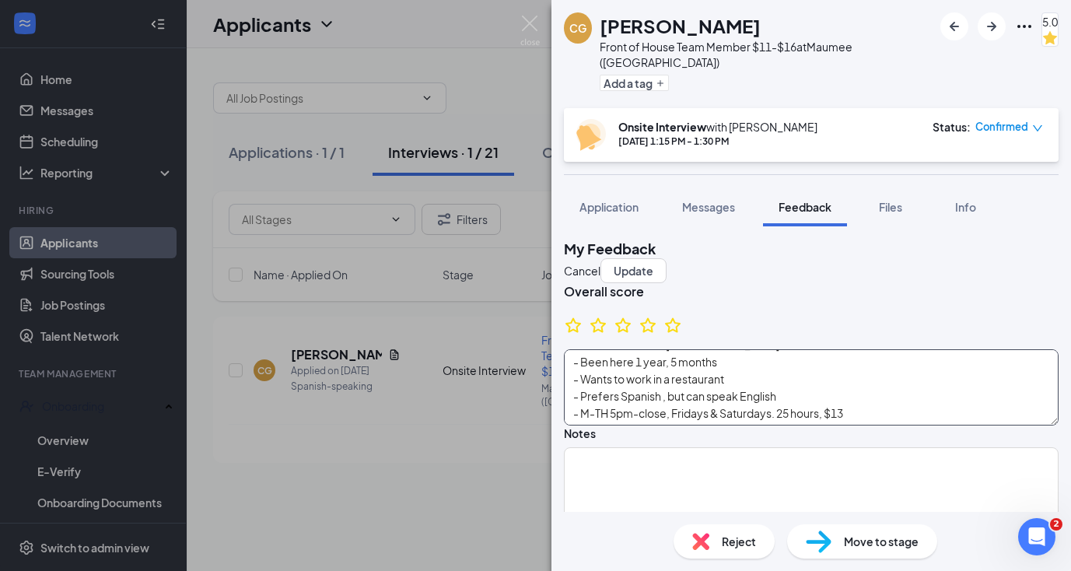
click at [806, 416] on textarea "- [PERSON_NAME] - Going to [PERSON_NAME] for business - Wants to own his own bu…" at bounding box center [811, 387] width 495 height 76
click at [630, 419] on textarea "- [PERSON_NAME] - Going to [PERSON_NAME] for business - Wants to own his own bu…" at bounding box center [811, 387] width 495 height 76
click at [605, 414] on textarea "- [PERSON_NAME] - Going to [PERSON_NAME] for business - Wants to own his own bu…" at bounding box center [811, 387] width 495 height 76
click at [917, 416] on textarea "- [PERSON_NAME] - Going to [PERSON_NAME] for business - Wants to own his own bu…" at bounding box center [811, 387] width 495 height 76
type textarea "- [PERSON_NAME] - Going to [PERSON_NAME] for business - Wants to own his own bu…"
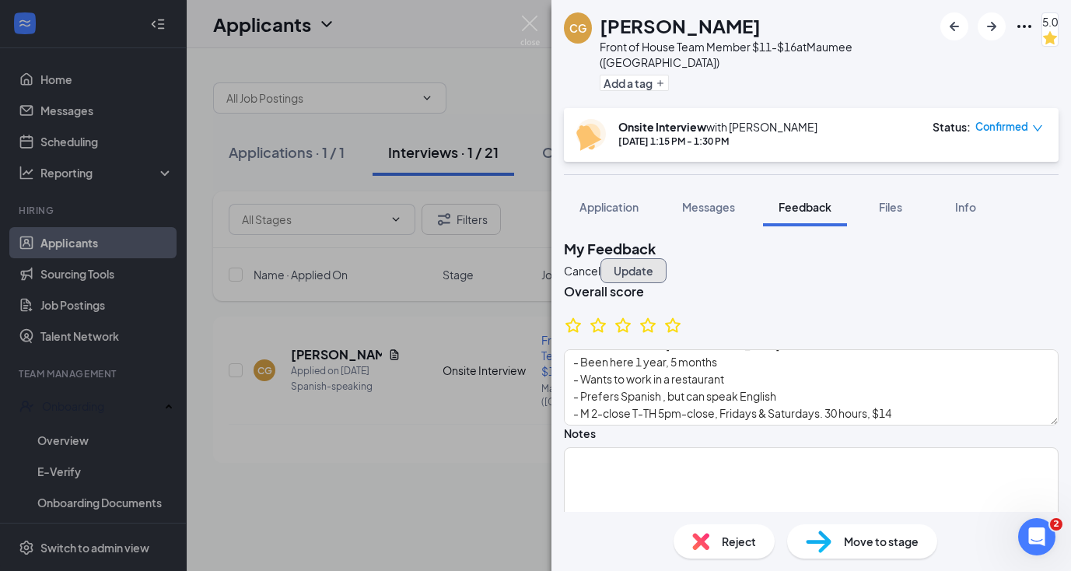
click at [667, 258] on button "Update" at bounding box center [634, 270] width 66 height 25
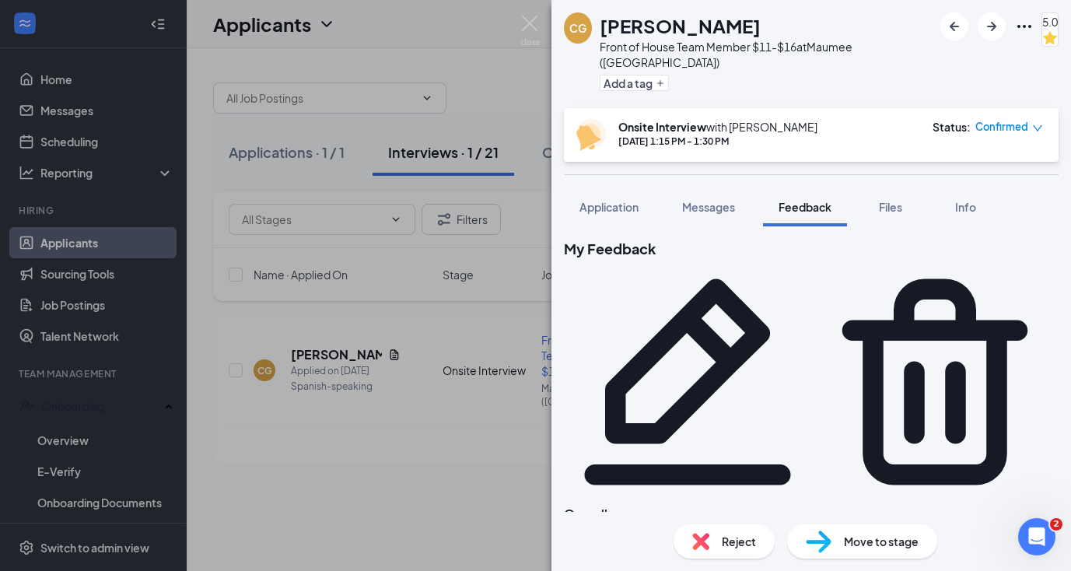
click at [841, 538] on div "Move to stage" at bounding box center [862, 541] width 150 height 34
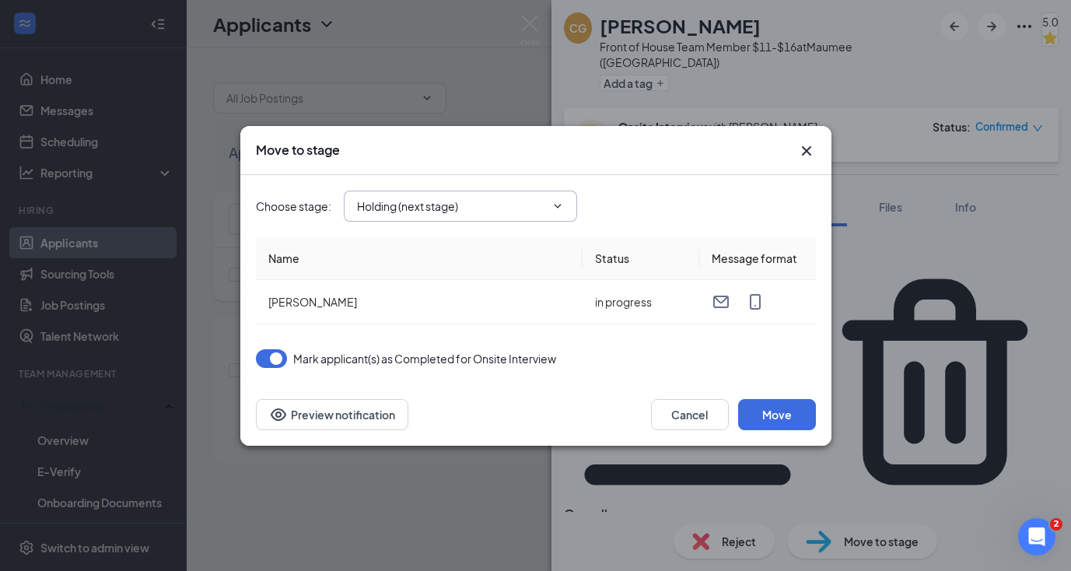
click at [446, 195] on span "Holding (next stage)" at bounding box center [460, 206] width 233 height 31
click at [443, 206] on input "Holding (next stage)" at bounding box center [451, 206] width 188 height 17
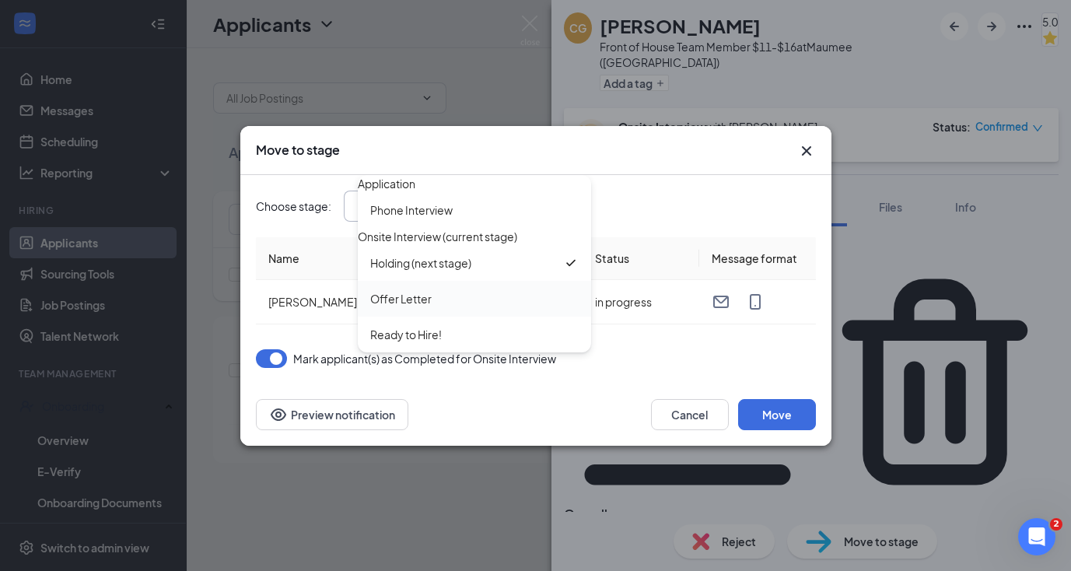
click at [439, 307] on div "Offer Letter" at bounding box center [474, 298] width 209 height 17
type input "Offer Letter"
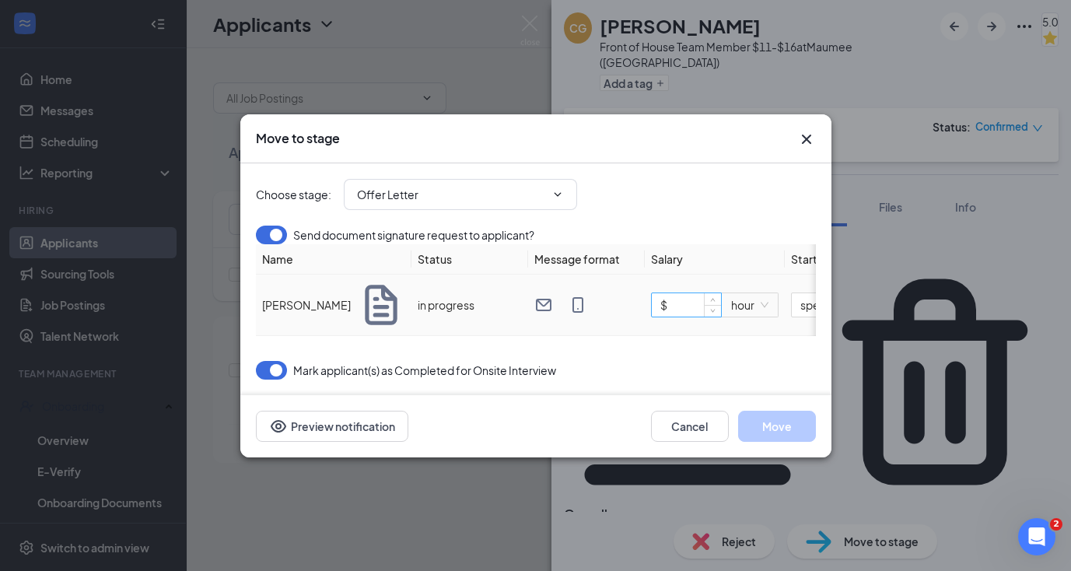
click at [688, 317] on input "$" at bounding box center [686, 304] width 69 height 23
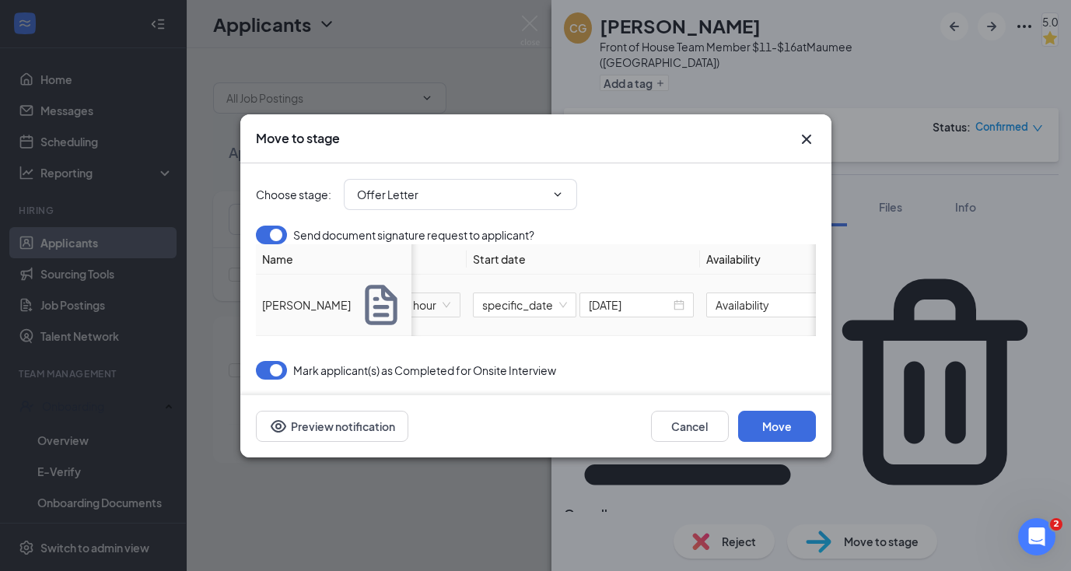
scroll to position [0, 327]
type input "$ 14"
click at [765, 317] on input "Availability" at bounding box center [754, 305] width 112 height 25
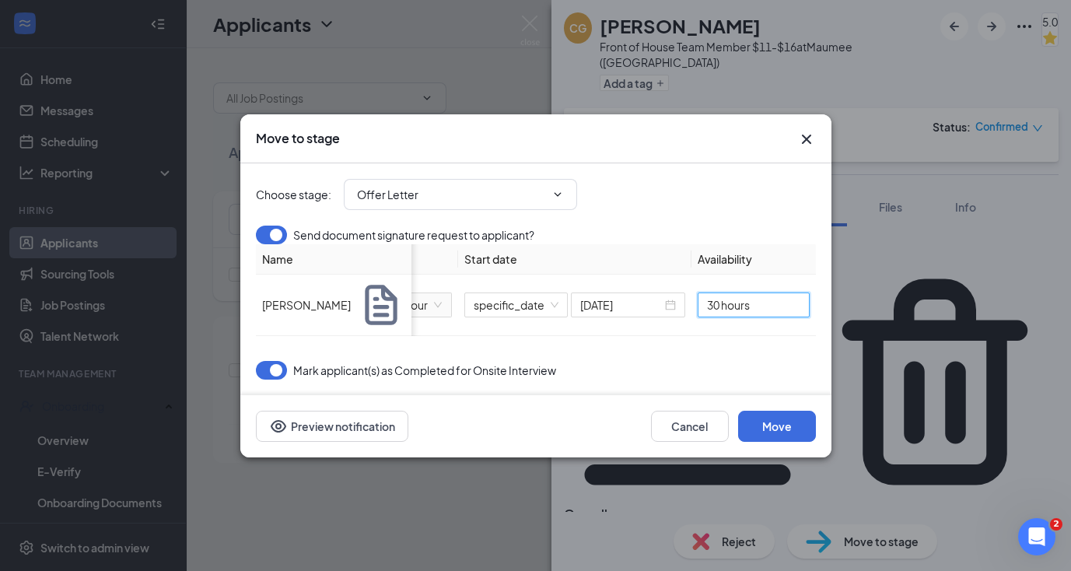
type input "30 hours"
click at [695, 421] on button "Cancel" at bounding box center [690, 426] width 78 height 31
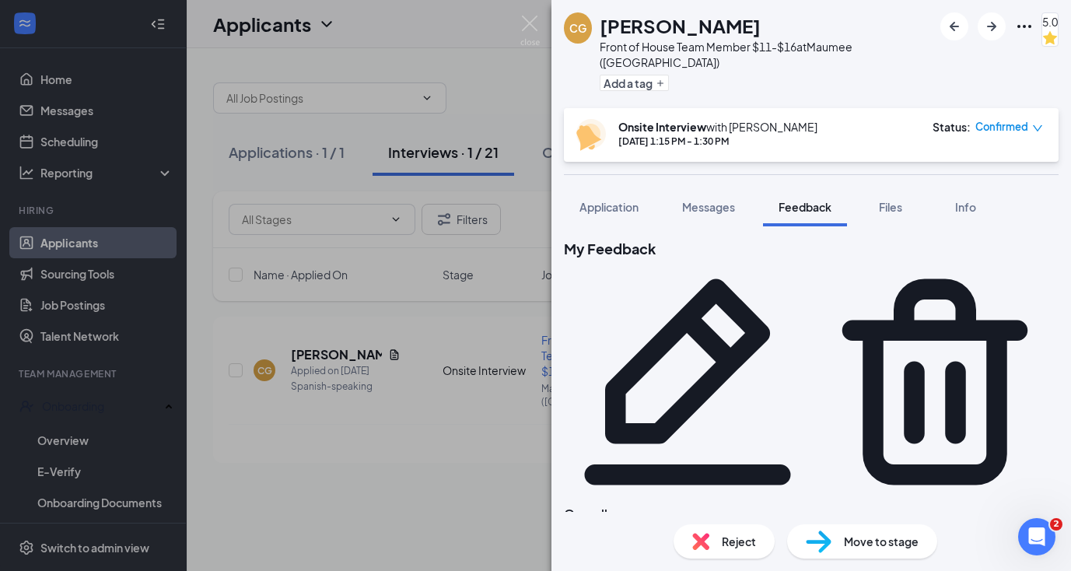
drag, startPoint x: 939, startPoint y: 412, endPoint x: 741, endPoint y: 424, distance: 198.8
copy span "M 2-close T-TH 5pm-close, Fridays & Saturdays"
click at [879, 549] on span "Move to stage" at bounding box center [881, 541] width 75 height 17
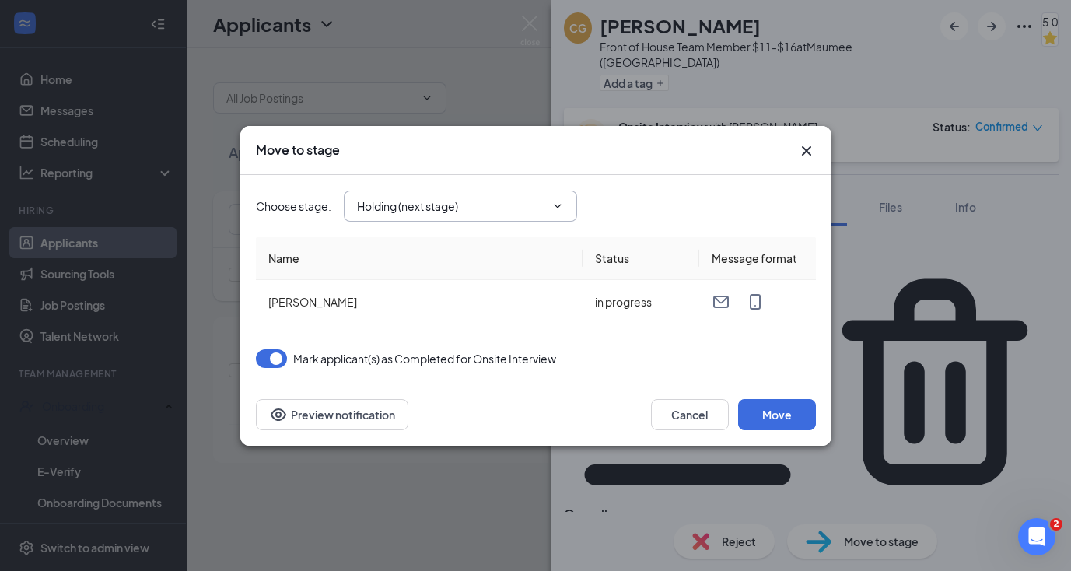
click at [459, 208] on input "Holding (next stage)" at bounding box center [451, 206] width 188 height 17
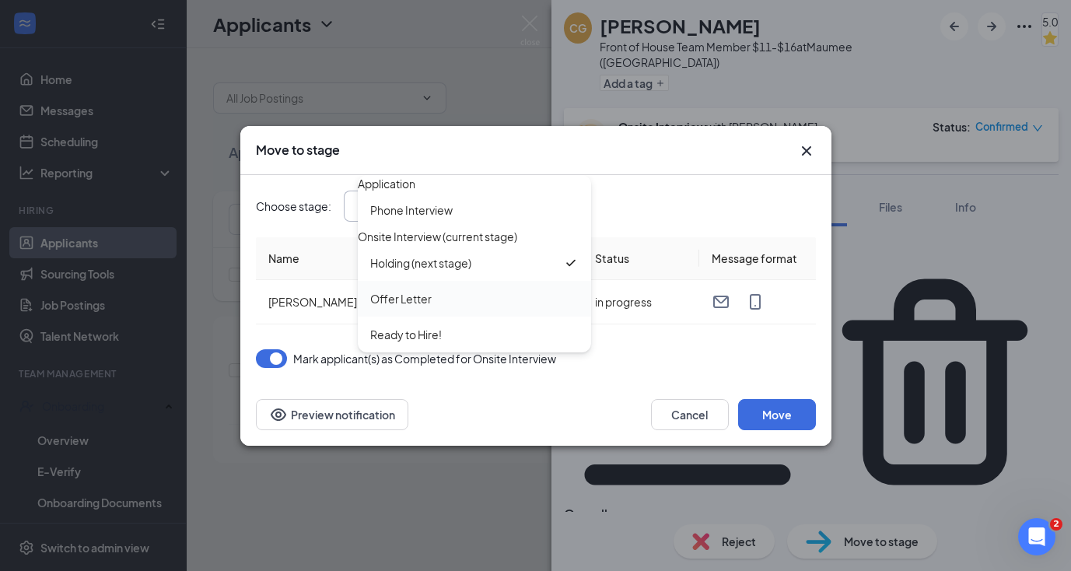
click at [414, 307] on div "Offer Letter" at bounding box center [400, 298] width 61 height 17
type input "Offer Letter"
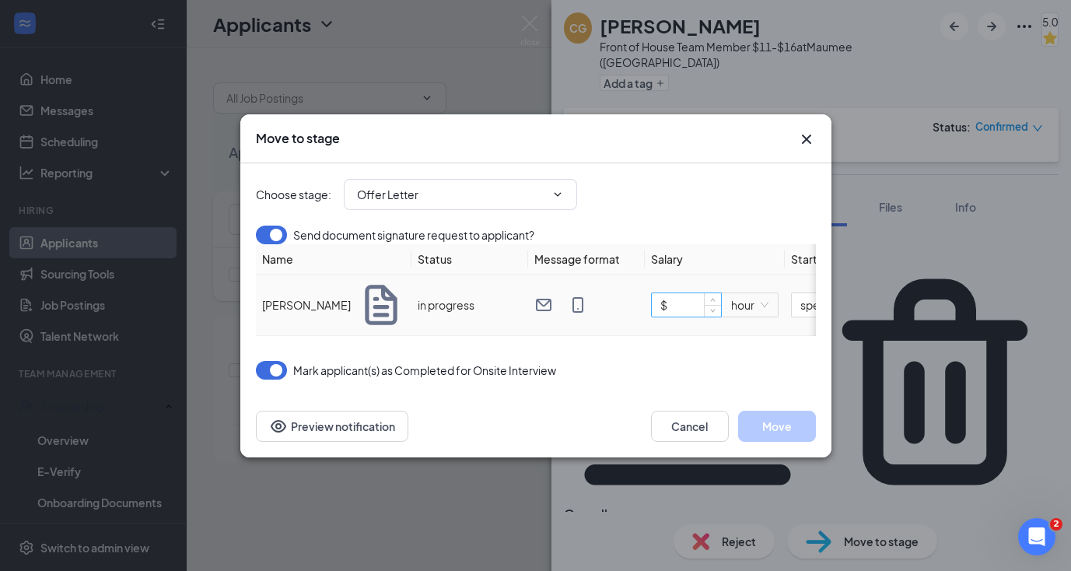
click at [680, 317] on input "$" at bounding box center [686, 304] width 69 height 23
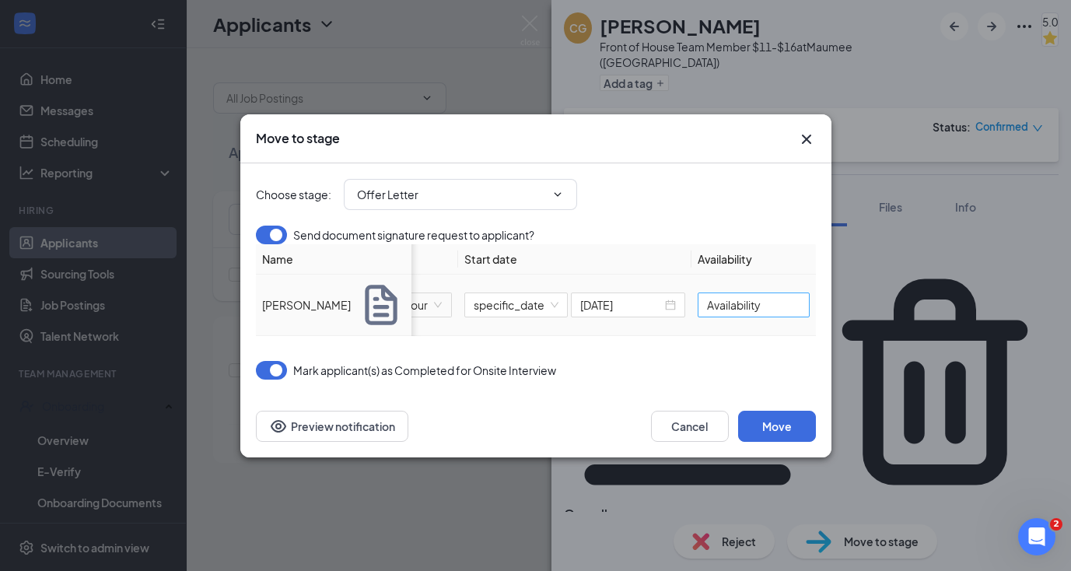
type input "$ 14"
click at [786, 317] on input "Availability" at bounding box center [754, 305] width 112 height 25
paste input "M 2-close T-TH 5pm-close, Fridays & Saturdays"
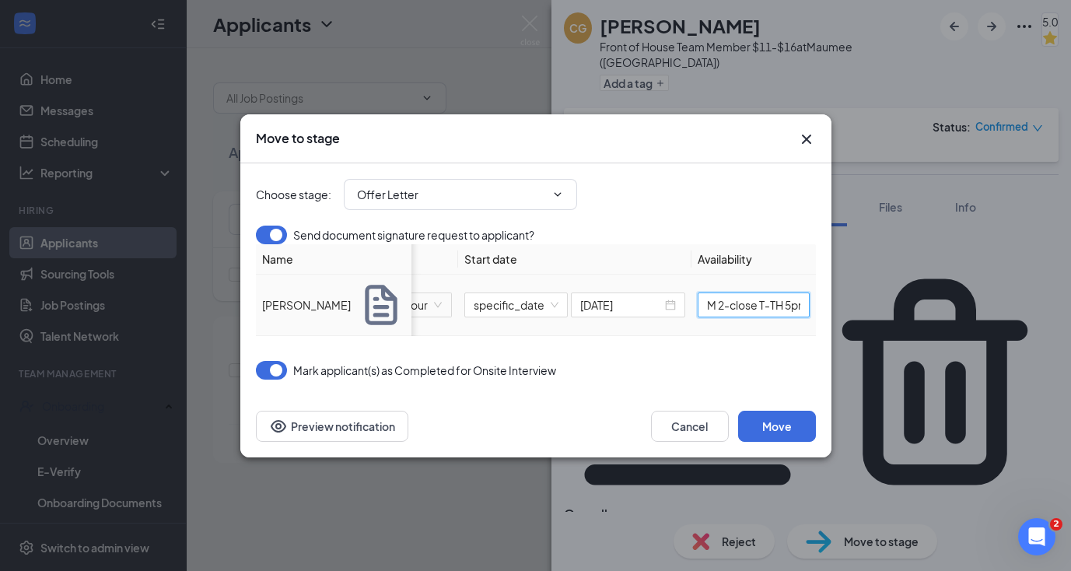
scroll to position [0, 151]
type input "M 2-close T-TH 5pm-close, Fridays & Saturdays"
click at [767, 425] on button "Move" at bounding box center [777, 426] width 78 height 31
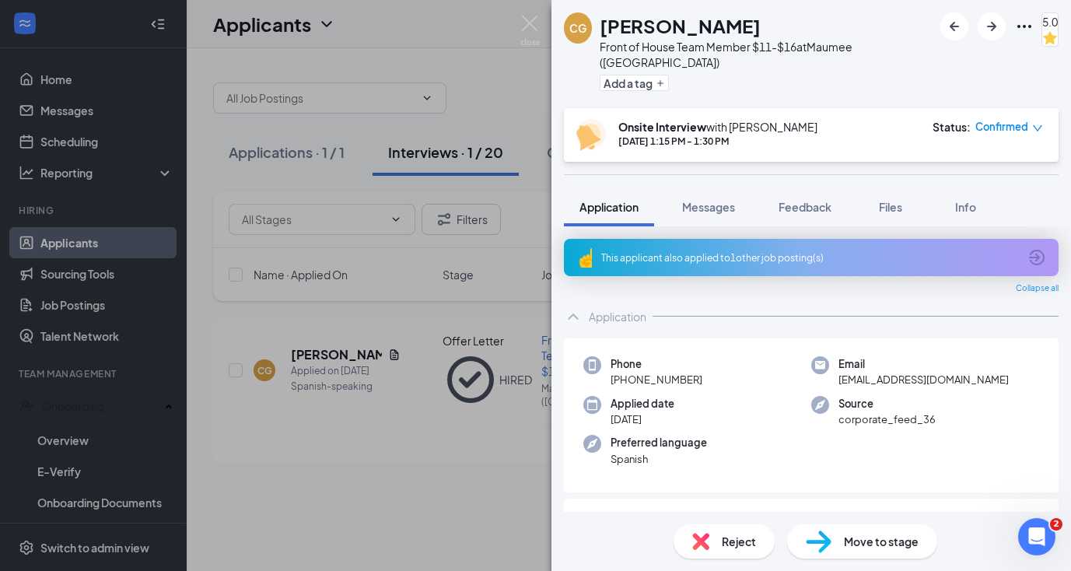
click at [423, 533] on div "CG [PERSON_NAME] Front of House Team Member $11-$16 at [GEOGRAPHIC_DATA] ([GEOG…" at bounding box center [535, 285] width 1071 height 571
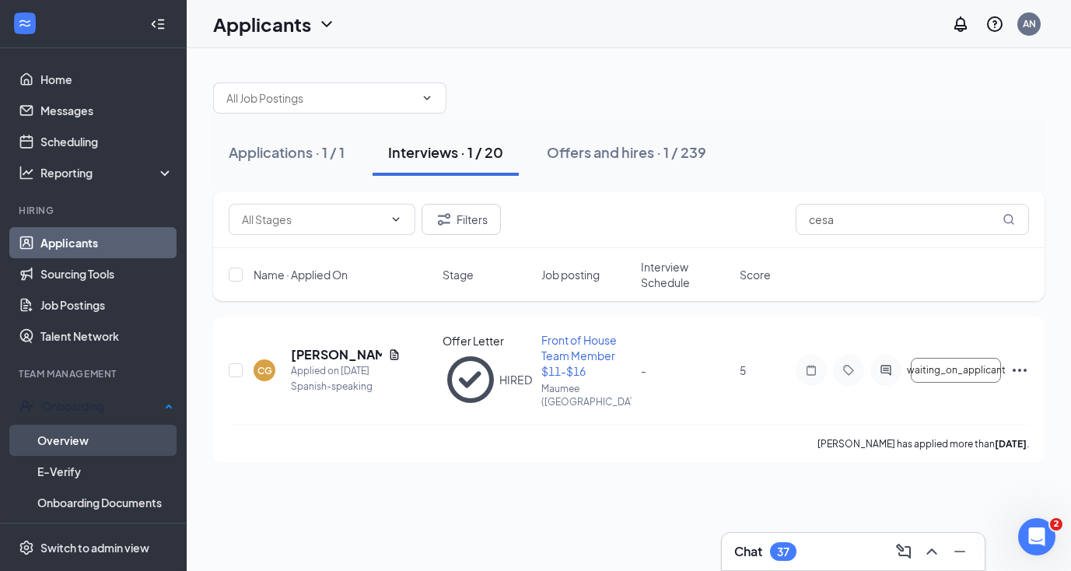
click at [89, 431] on link "Overview" at bounding box center [105, 440] width 136 height 31
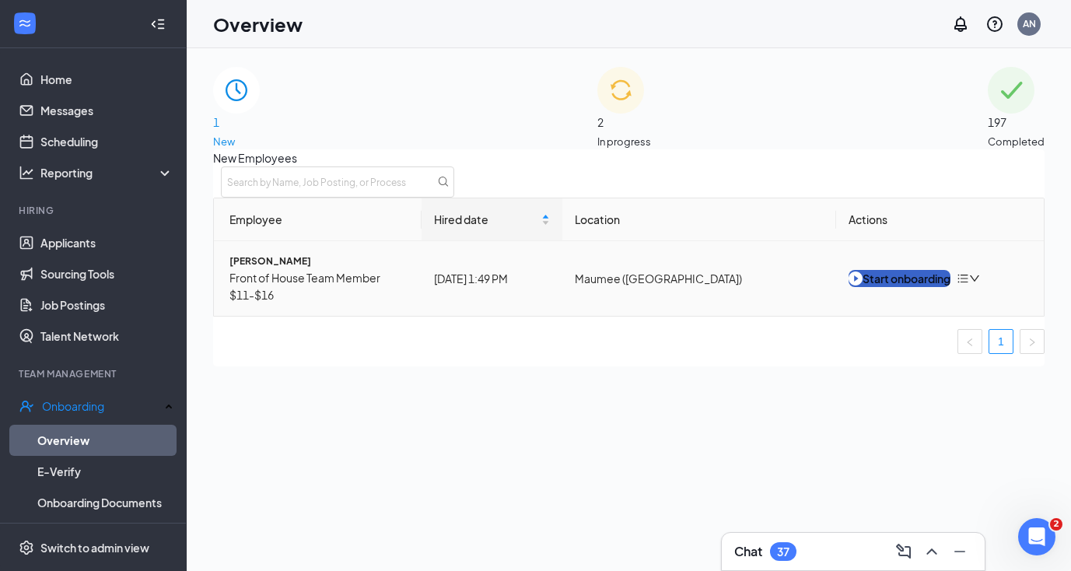
click at [917, 287] on div "Start onboarding" at bounding box center [900, 278] width 102 height 17
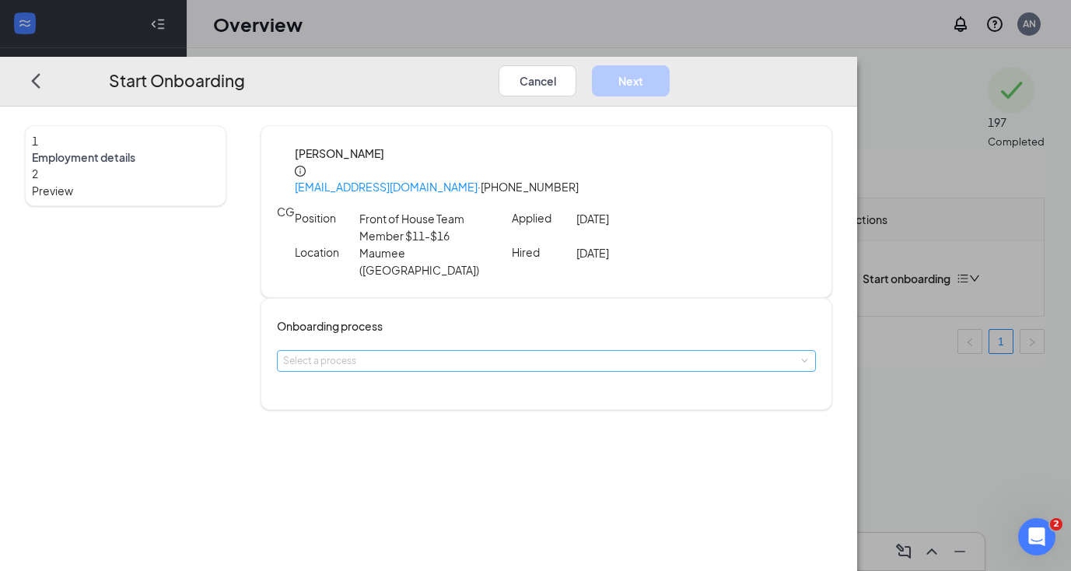
click at [497, 353] on div "Select a process" at bounding box center [543, 361] width 520 height 16
click at [477, 375] on li "Team Member" at bounding box center [484, 364] width 255 height 28
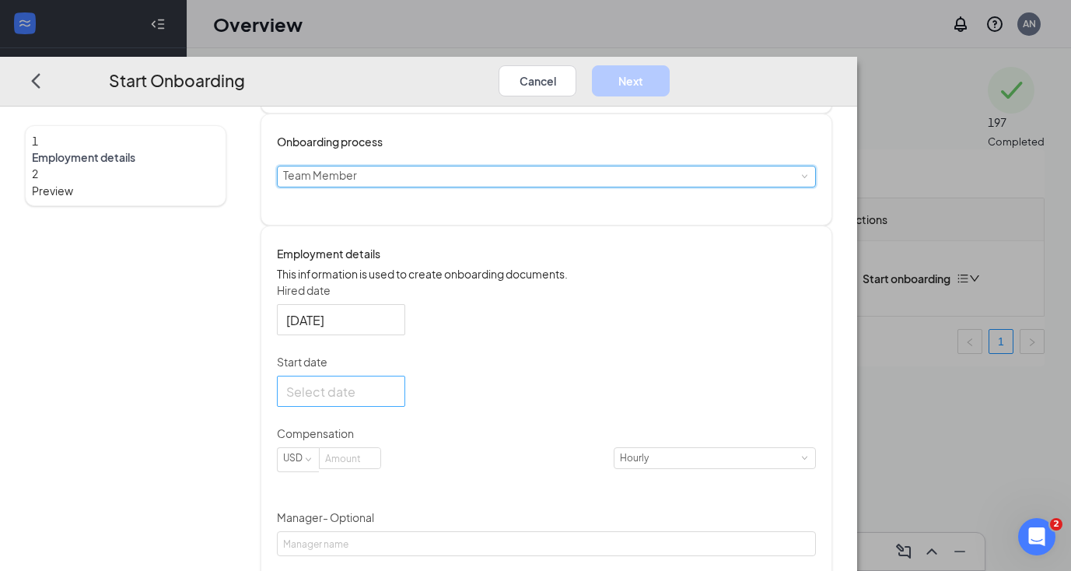
scroll to position [190, 0]
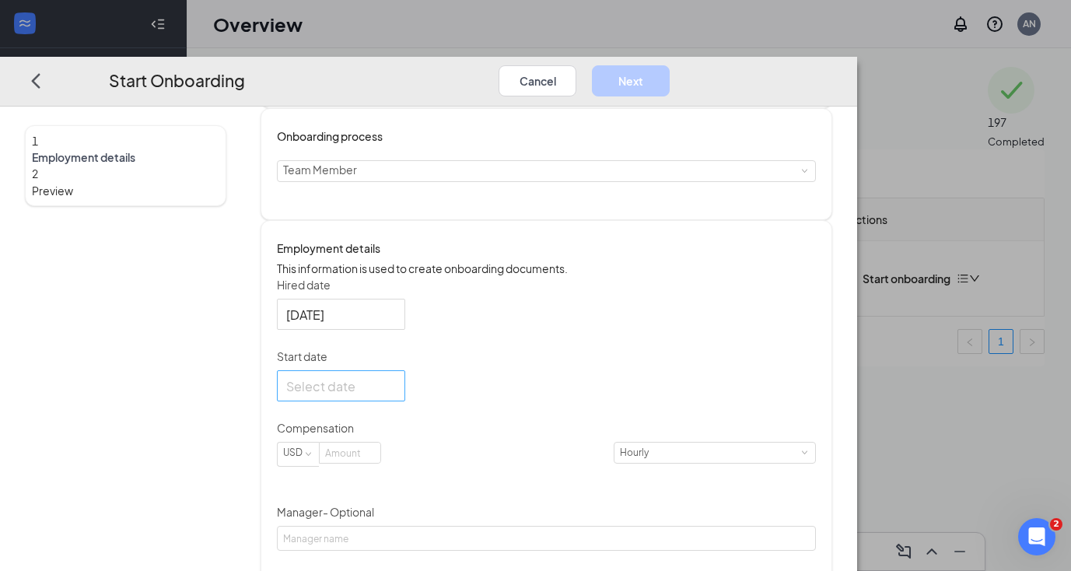
click at [396, 377] on div at bounding box center [341, 386] width 110 height 19
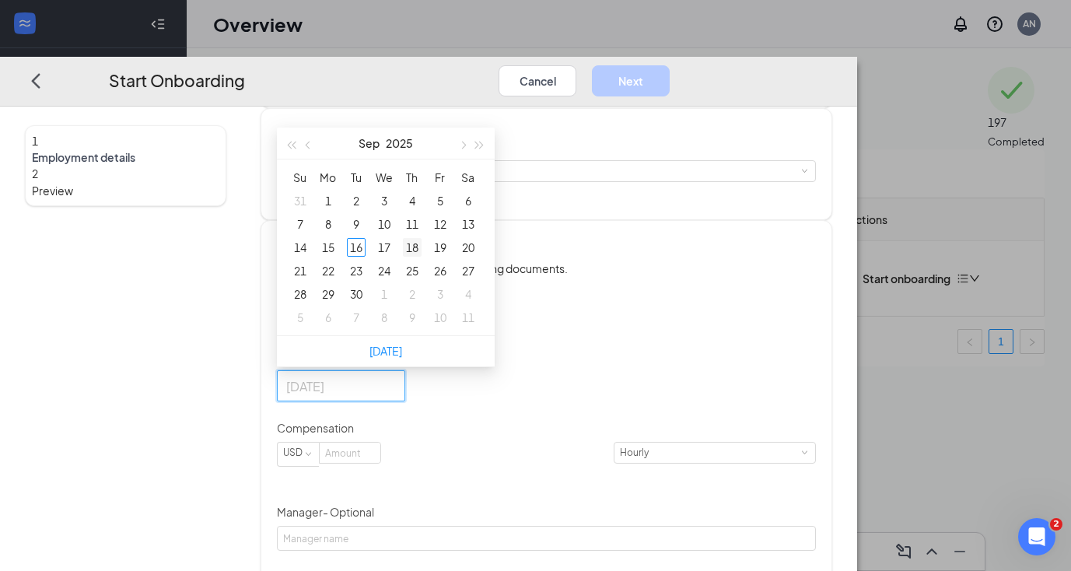
type input "[DATE]"
click at [422, 240] on div "18" at bounding box center [412, 248] width 19 height 19
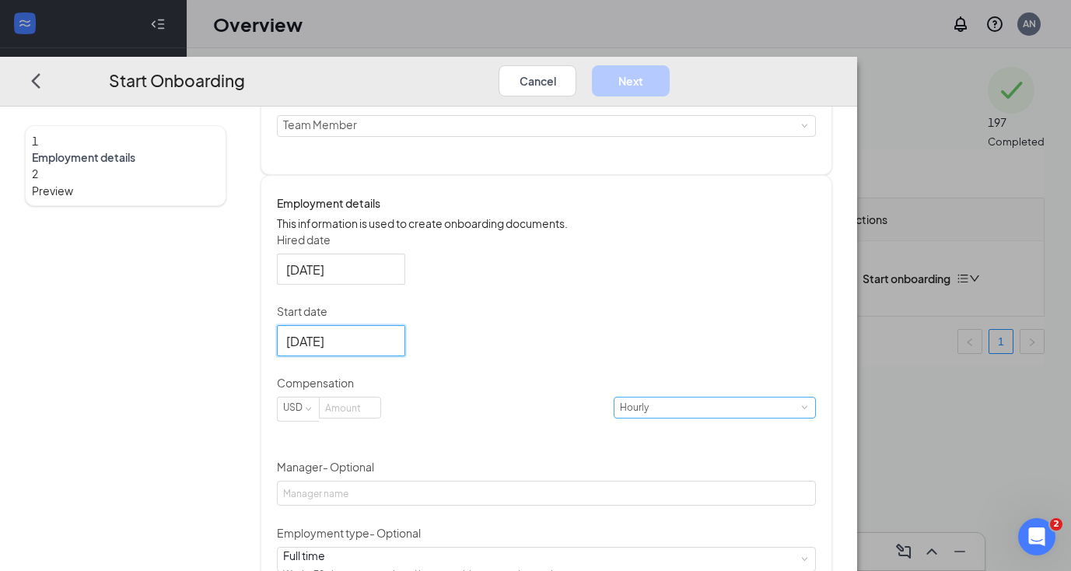
scroll to position [268, 0]
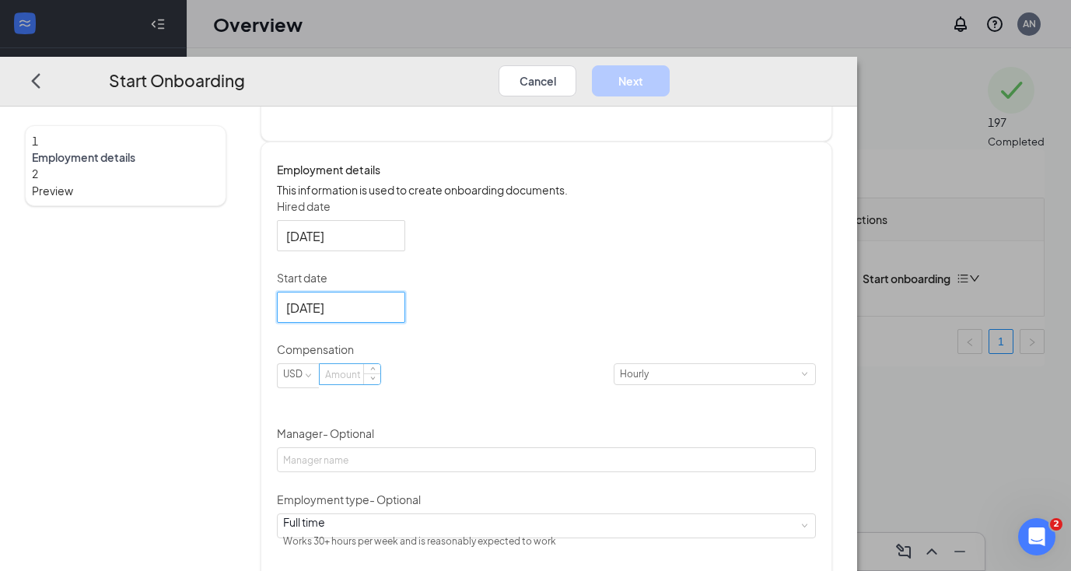
click at [380, 373] on input at bounding box center [350, 375] width 61 height 20
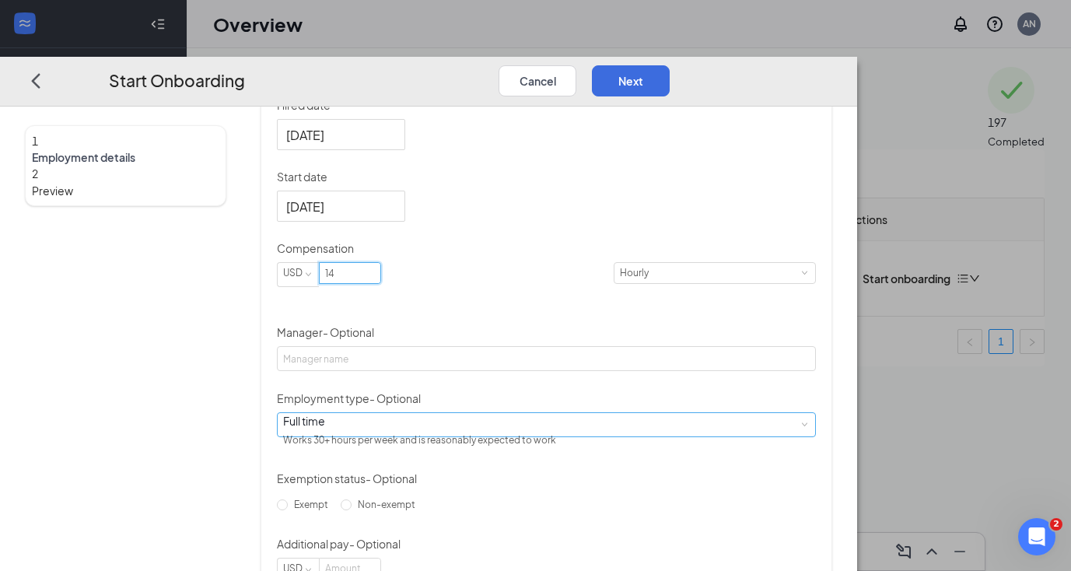
scroll to position [374, 0]
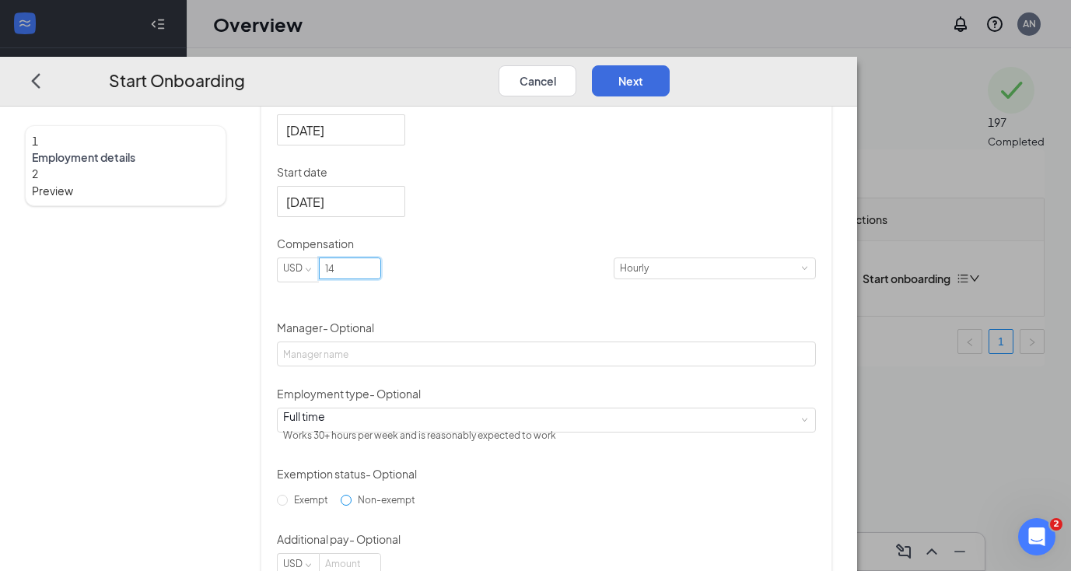
type input "14"
click at [352, 506] on input "Non-exempt" at bounding box center [346, 500] width 11 height 11
radio input "true"
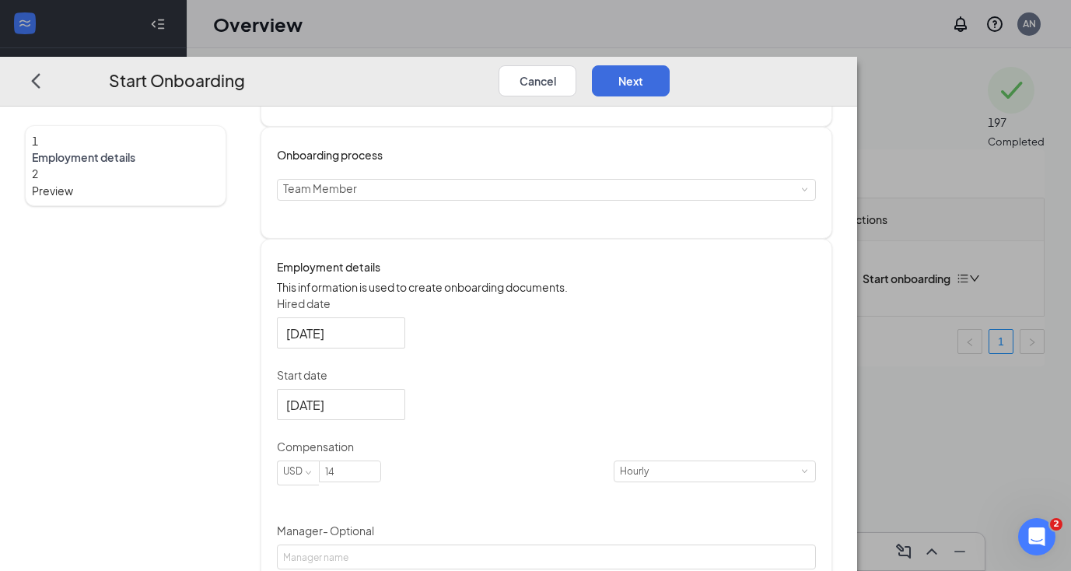
scroll to position [165, 0]
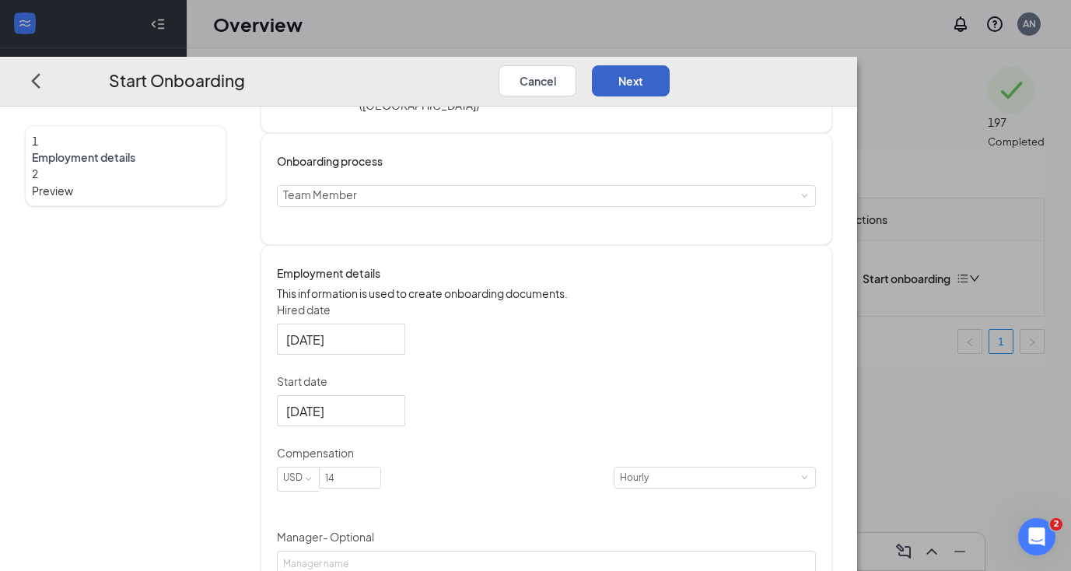
click at [670, 65] on button "Next" at bounding box center [631, 80] width 78 height 31
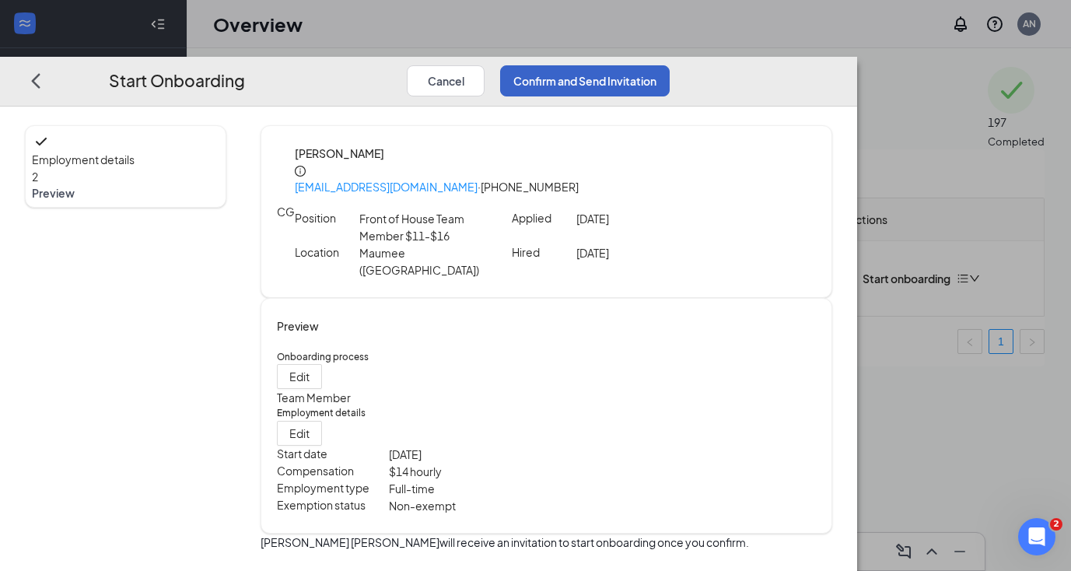
click at [670, 65] on button "Confirm and Send Invitation" at bounding box center [585, 80] width 170 height 31
